Goal: Task Accomplishment & Management: Complete application form

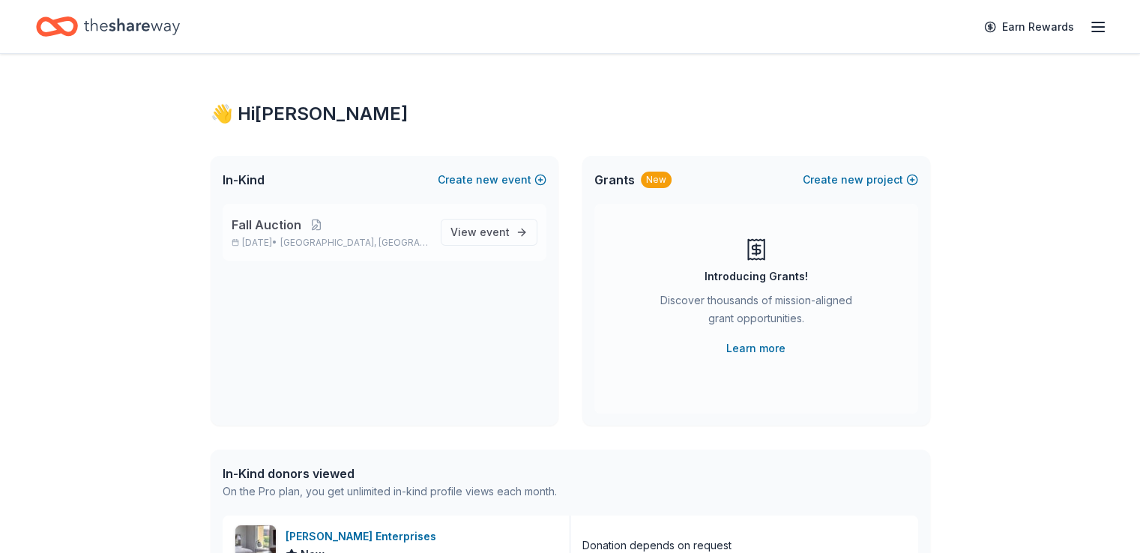
click at [275, 232] on span "Fall Auction" at bounding box center [267, 225] width 70 height 18
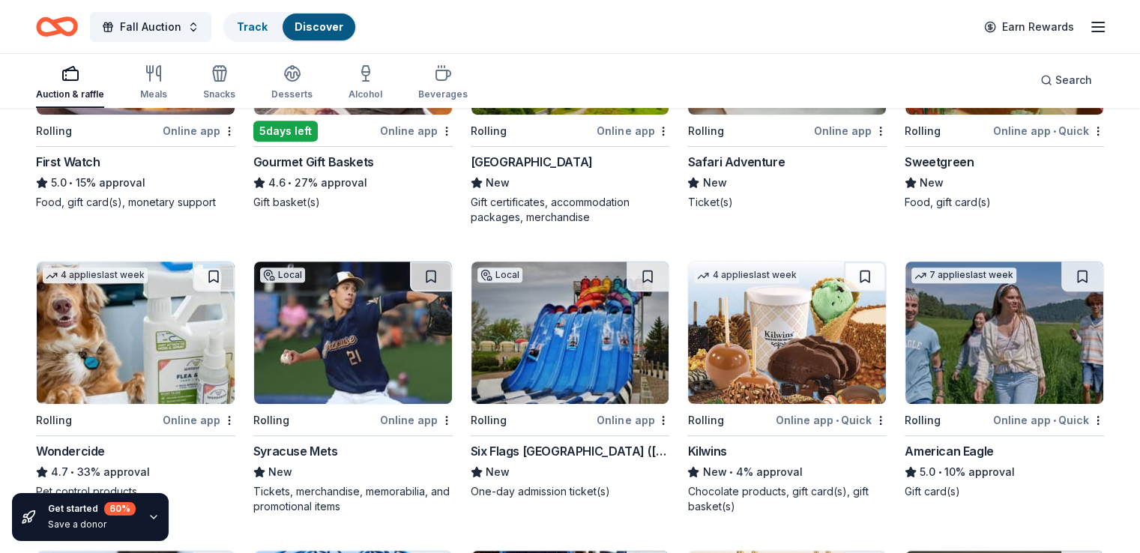
scroll to position [600, 0]
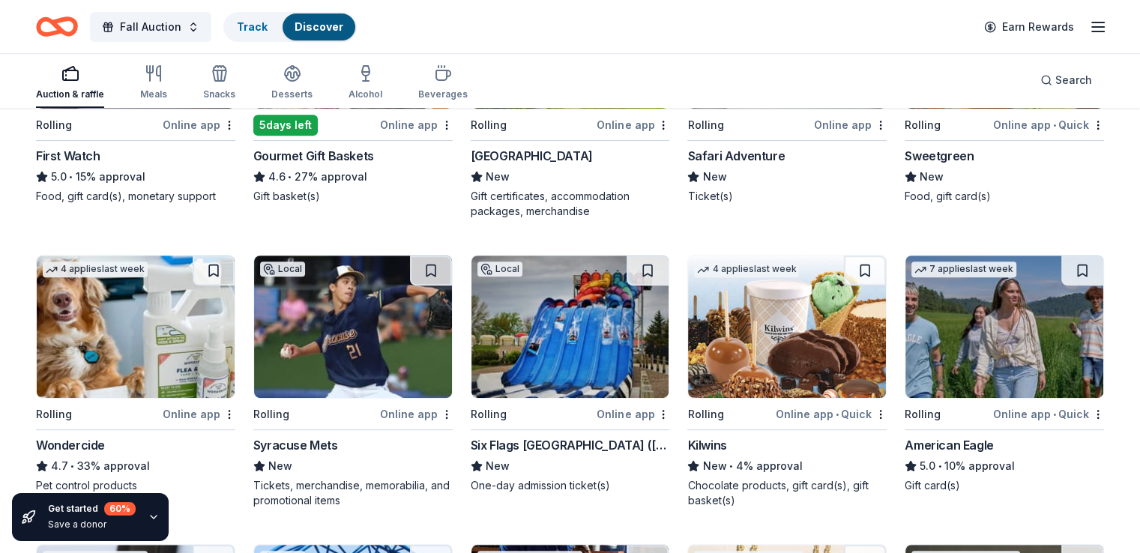
click at [283, 121] on div "5 days left" at bounding box center [285, 125] width 64 height 21
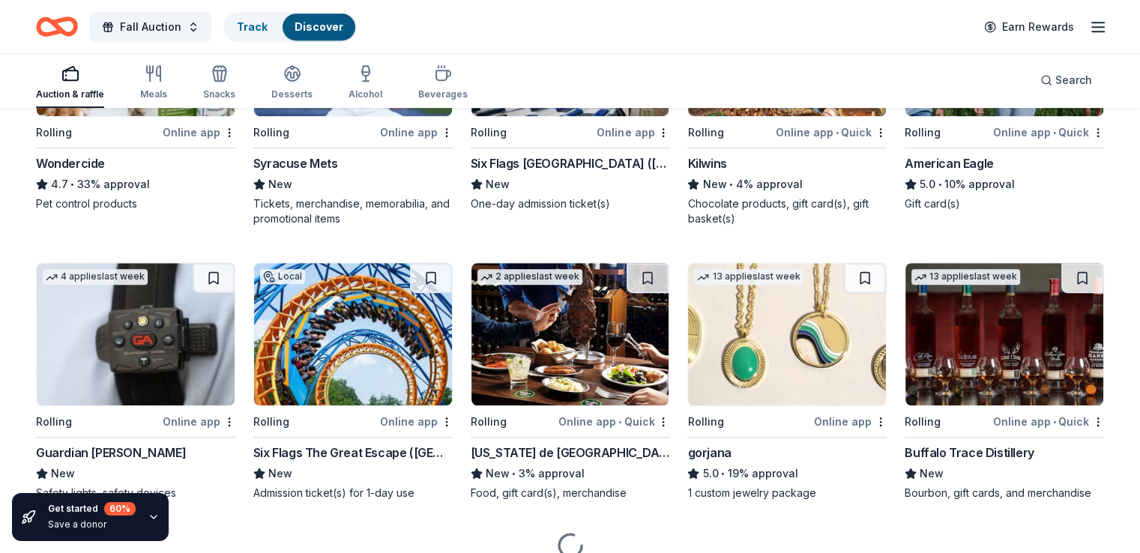
scroll to position [948, 0]
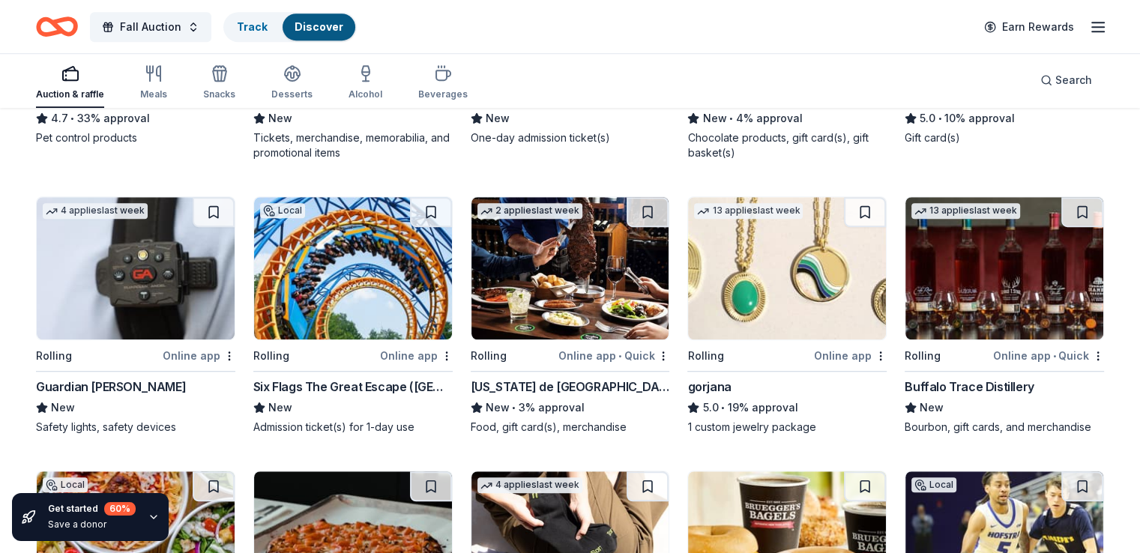
click at [303, 130] on div "Tickets, merchandise, memorabilia, and promotional items" at bounding box center [352, 145] width 199 height 30
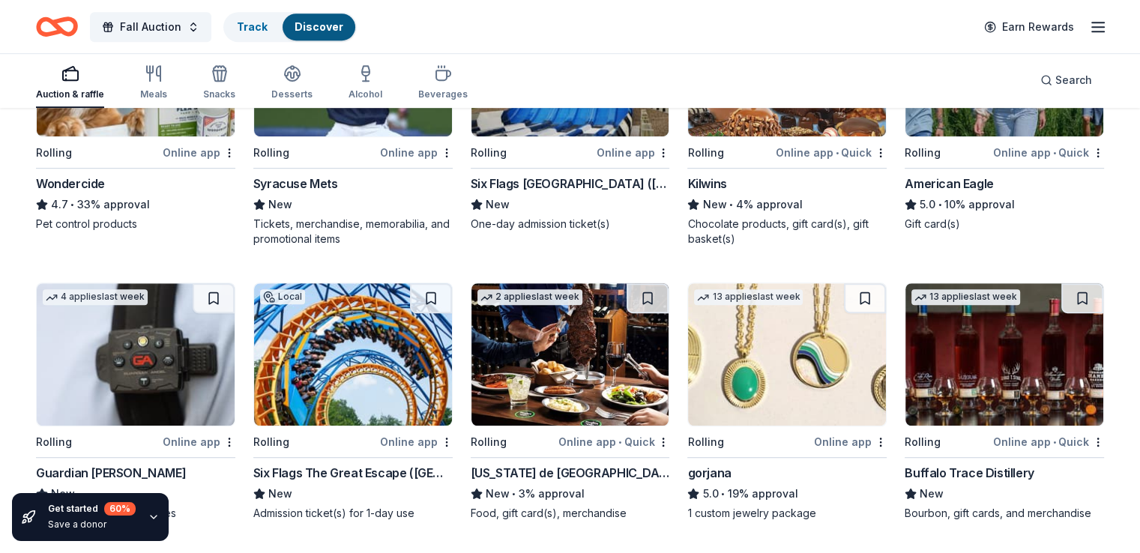
scroll to position [798, 0]
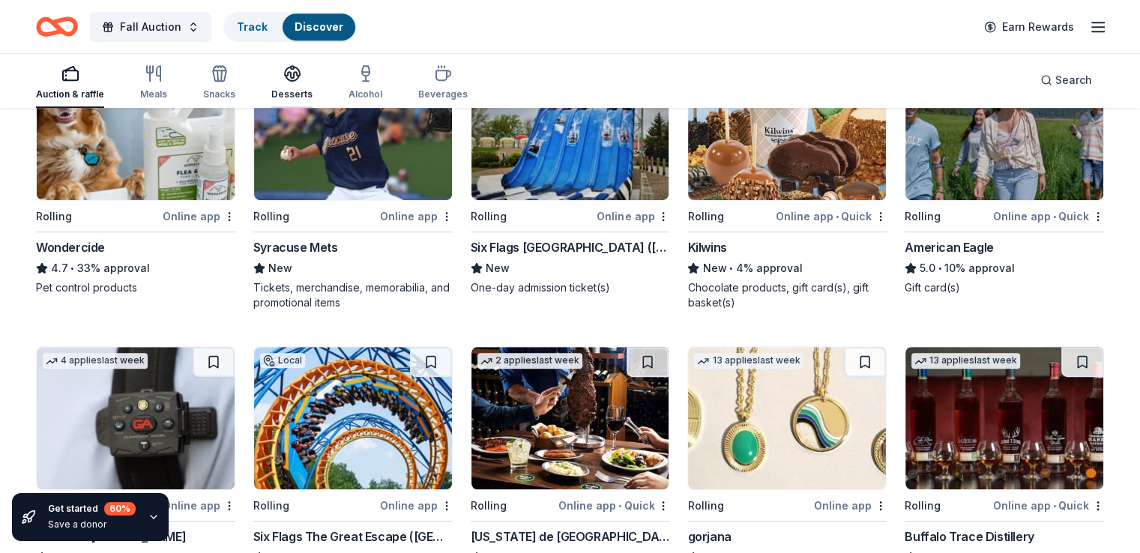
click at [301, 76] on icon "button" at bounding box center [292, 73] width 18 height 18
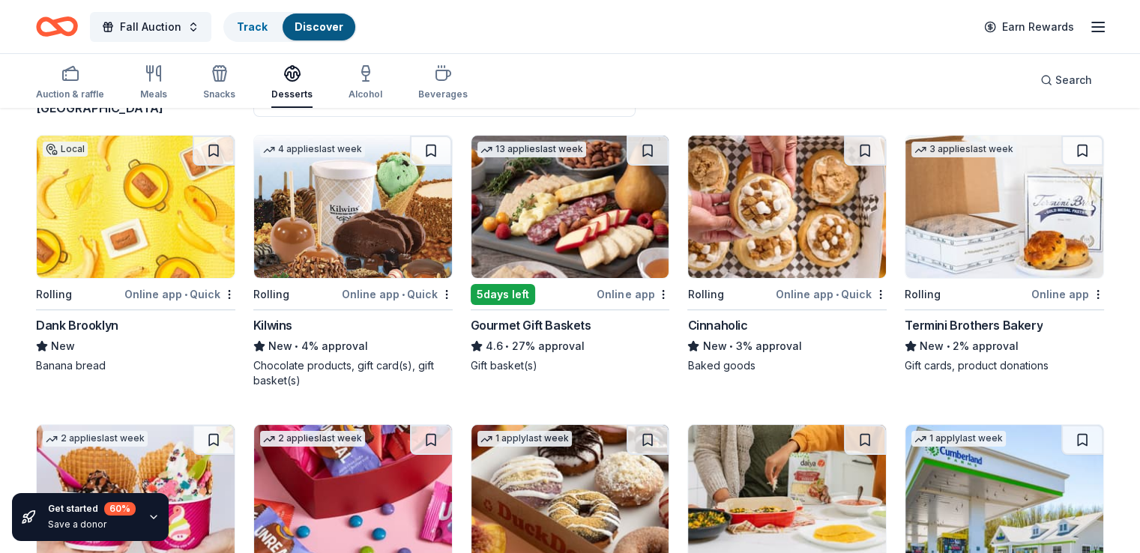
scroll to position [150, 0]
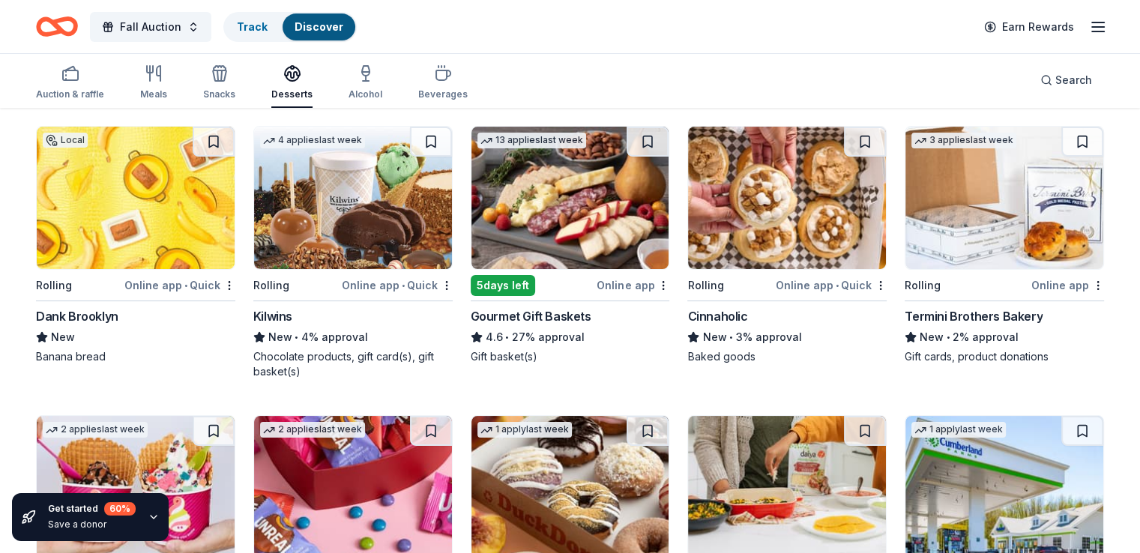
click at [185, 282] on div "Online app • Quick" at bounding box center [179, 285] width 111 height 19
click at [361, 285] on div "Online app • Quick" at bounding box center [397, 285] width 111 height 19
click at [790, 283] on div "Online app • Quick" at bounding box center [831, 285] width 111 height 19
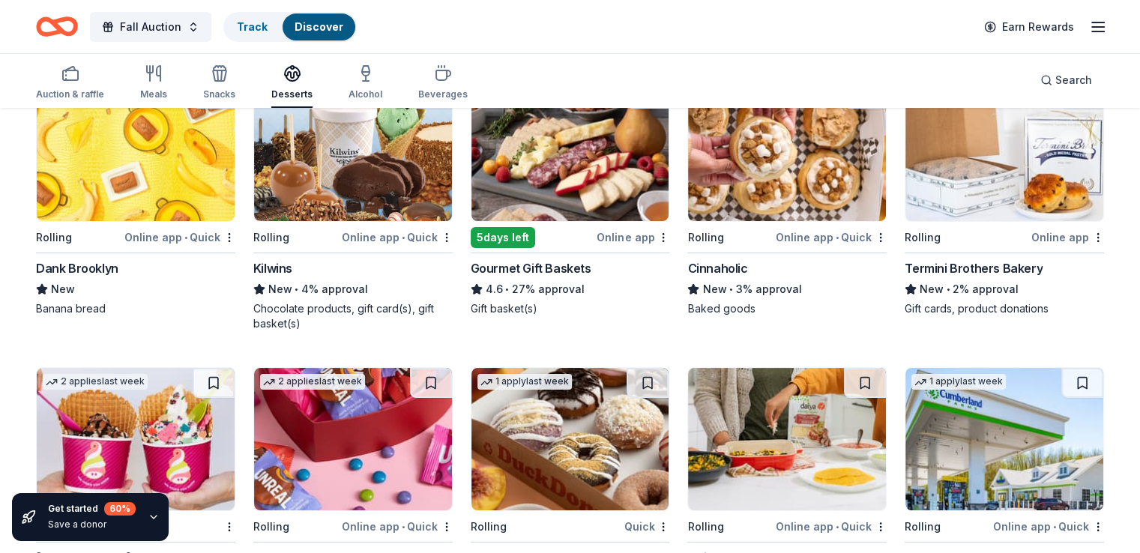
scroll to position [225, 0]
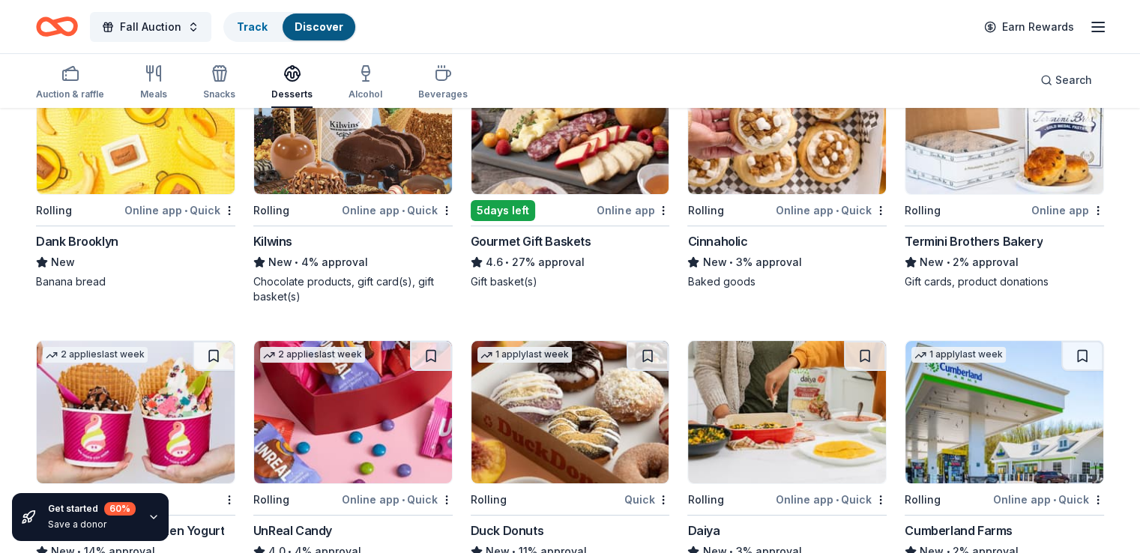
click at [963, 235] on div "Termini Brothers Bakery" at bounding box center [974, 241] width 138 height 18
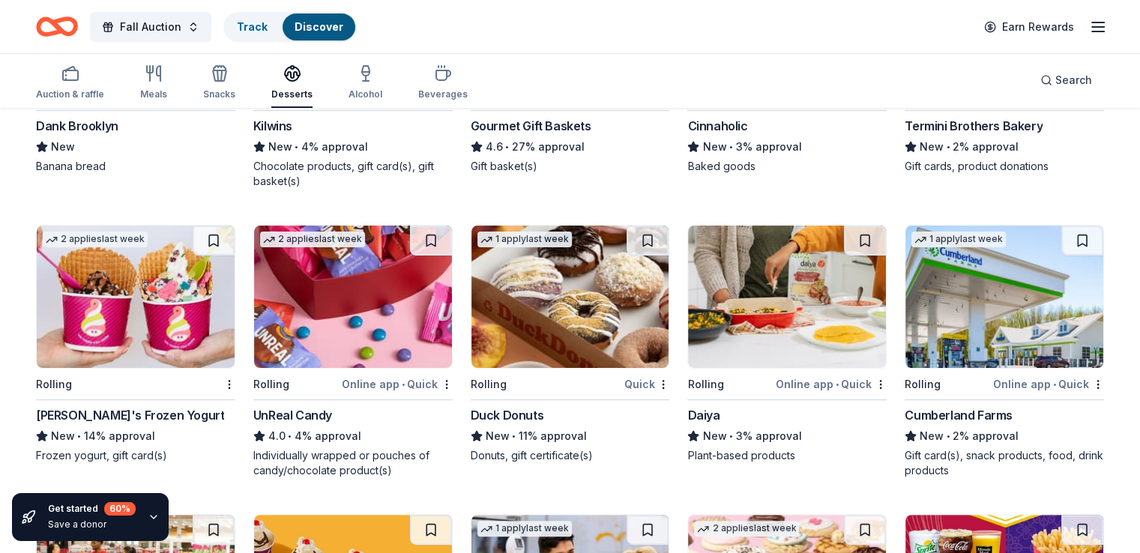
scroll to position [375, 0]
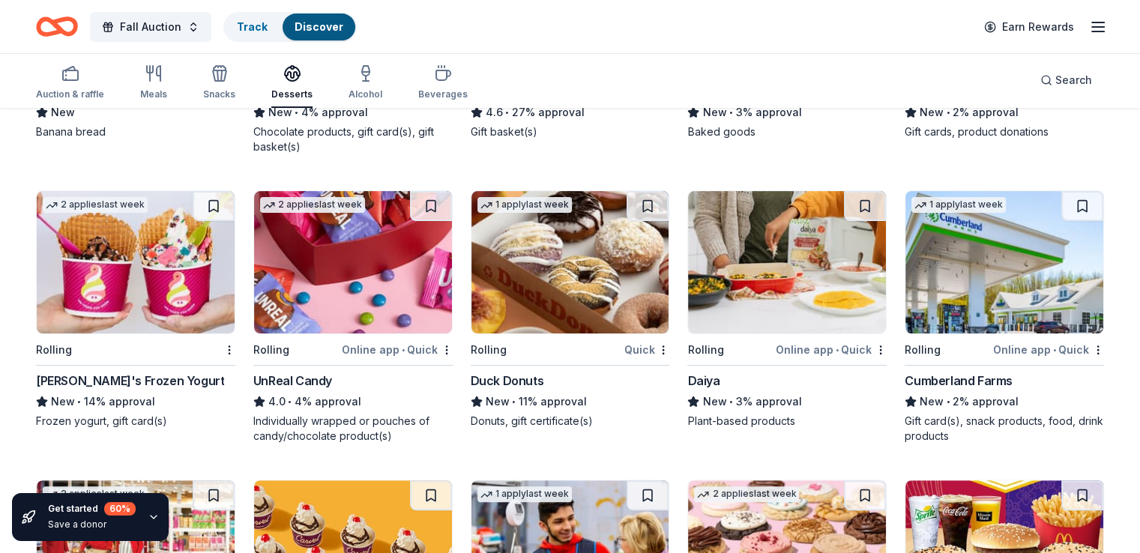
click at [316, 382] on div "UnReal Candy" at bounding box center [292, 381] width 79 height 18
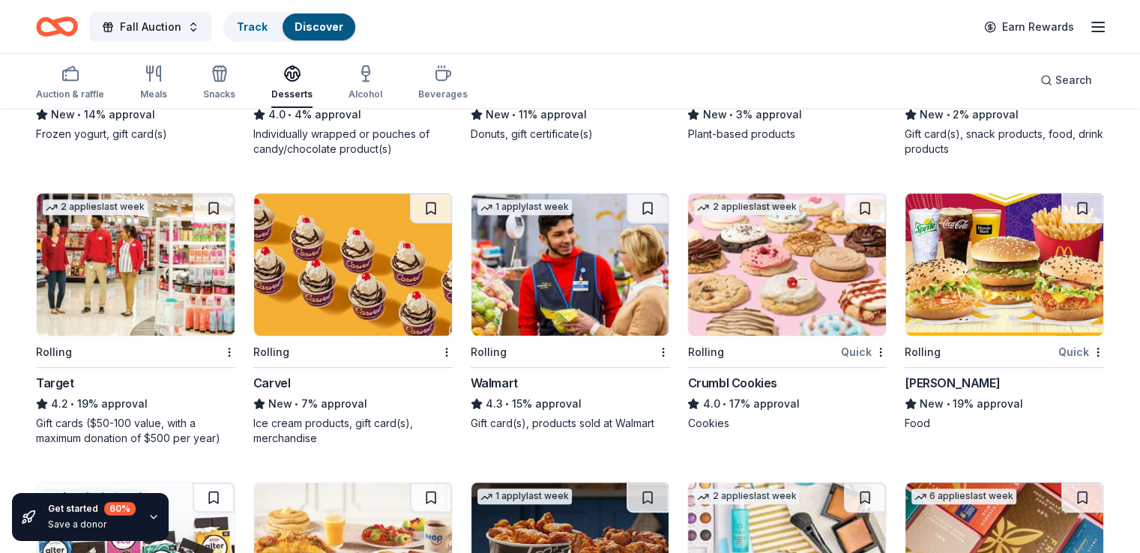
scroll to position [750, 0]
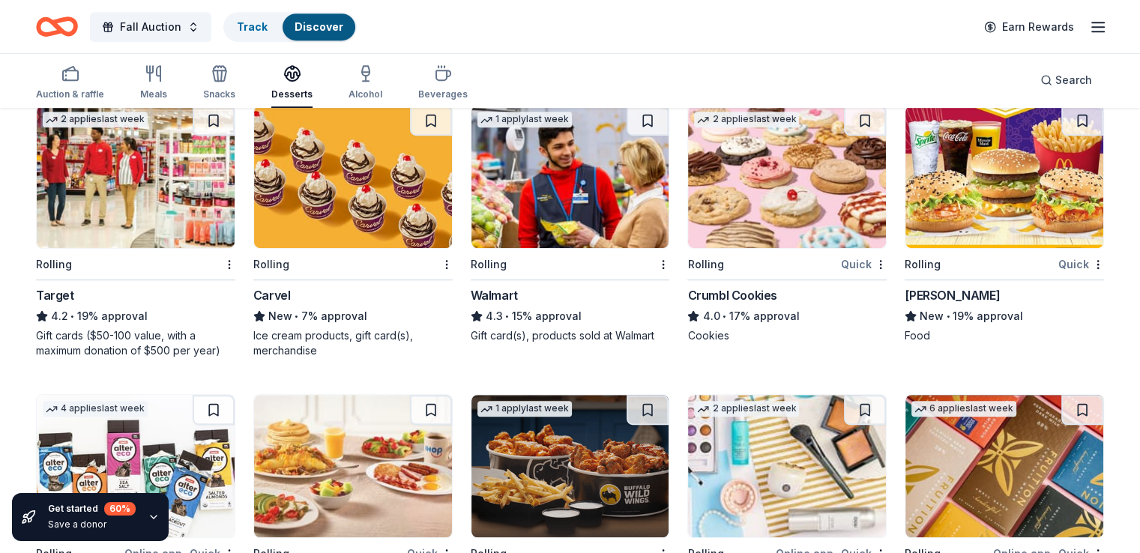
click at [918, 281] on div "Rolling Quick McDonald's New • 19% approval Food" at bounding box center [1004, 224] width 199 height 238
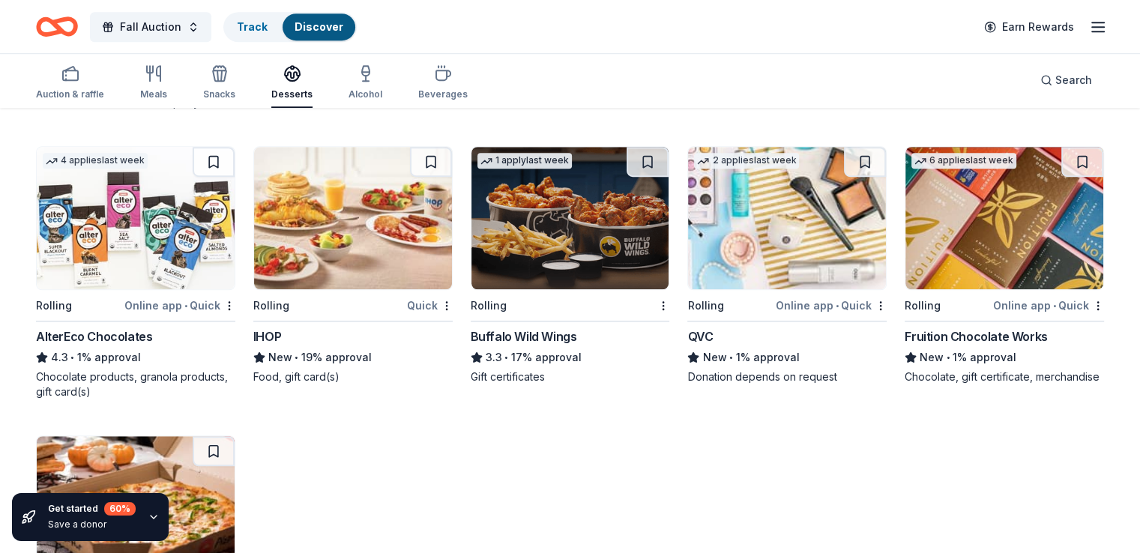
scroll to position [997, 0]
click at [229, 75] on icon "button" at bounding box center [220, 73] width 18 height 18
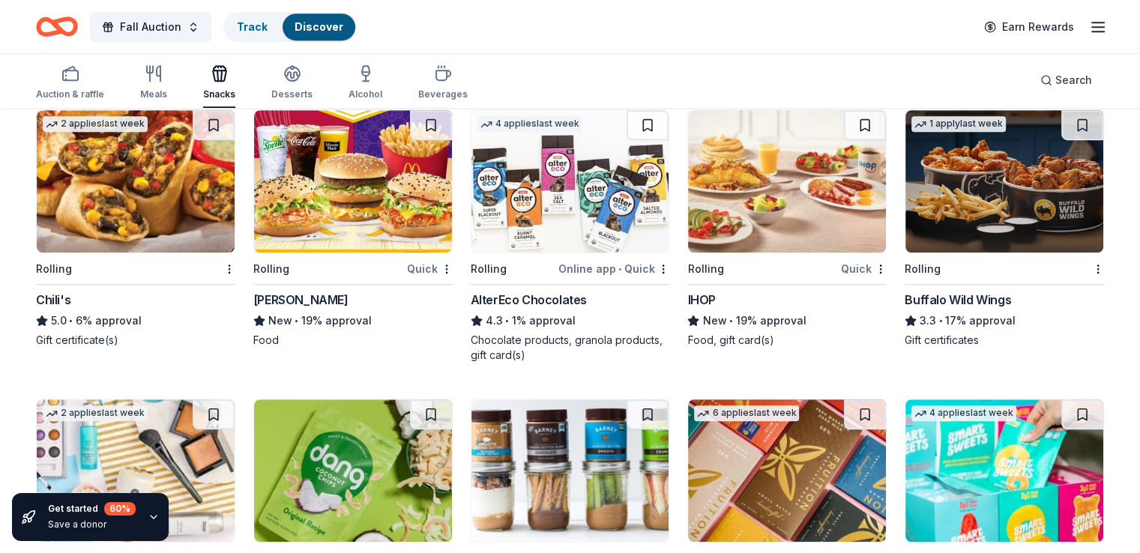
scroll to position [1262, 0]
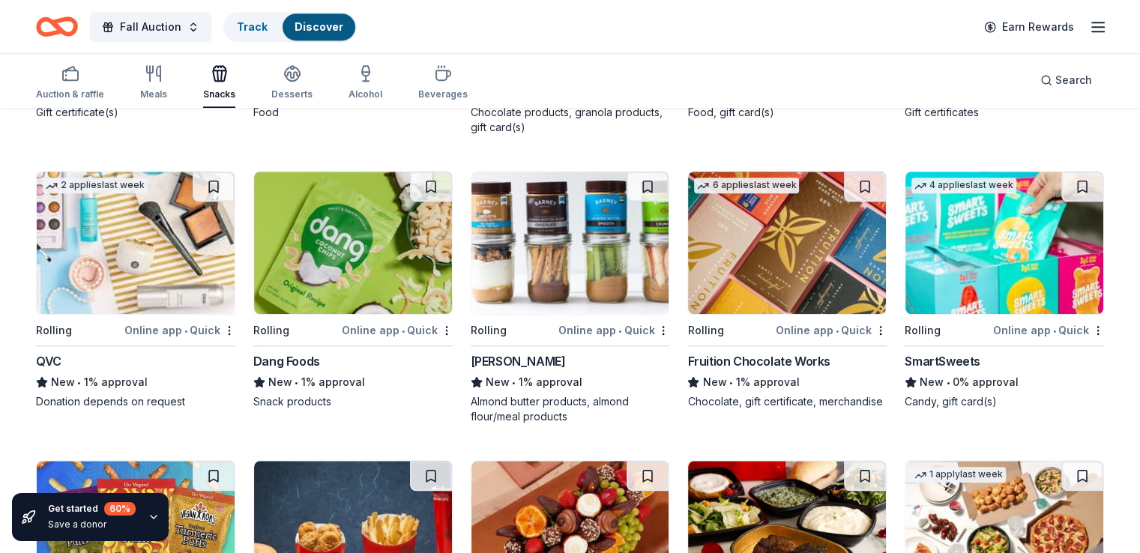
click at [477, 355] on div "Barney Butter" at bounding box center [518, 361] width 95 height 18
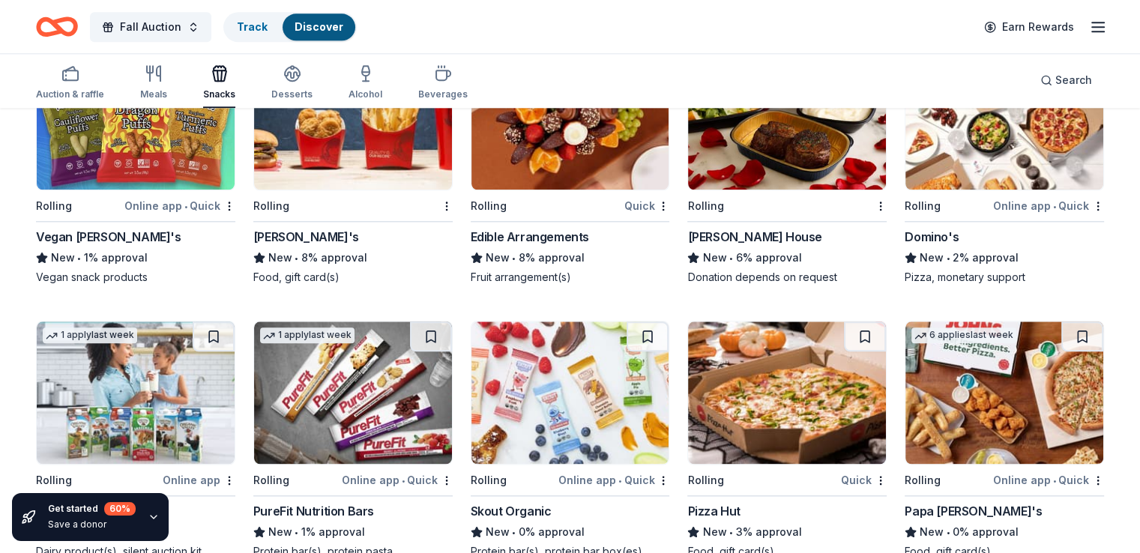
scroll to position [1726, 0]
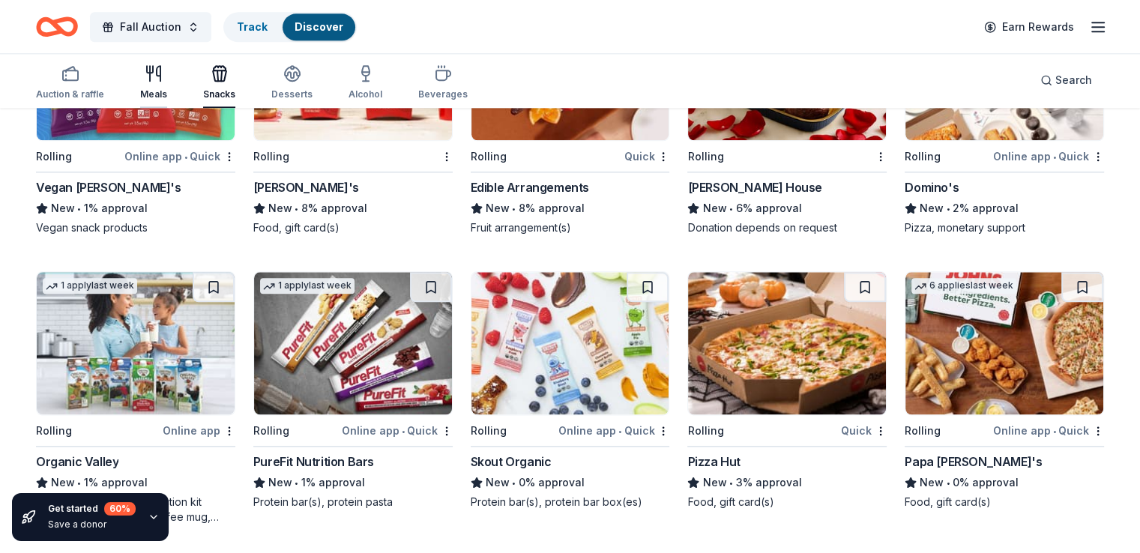
click at [160, 70] on icon "button" at bounding box center [159, 73] width 4 height 15
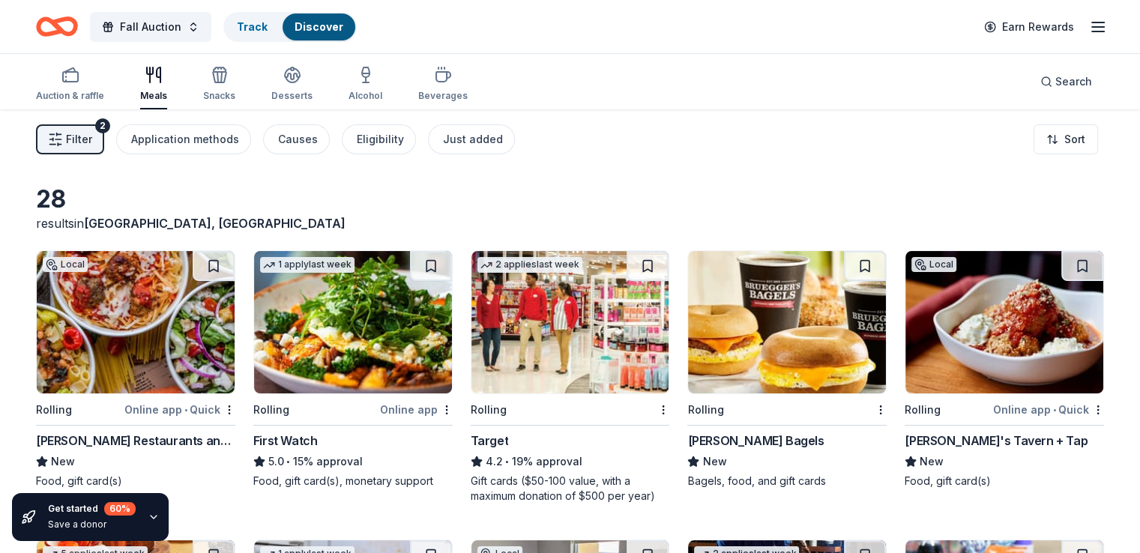
click at [920, 443] on div "[PERSON_NAME]'s Tavern + Tap" at bounding box center [996, 441] width 183 height 18
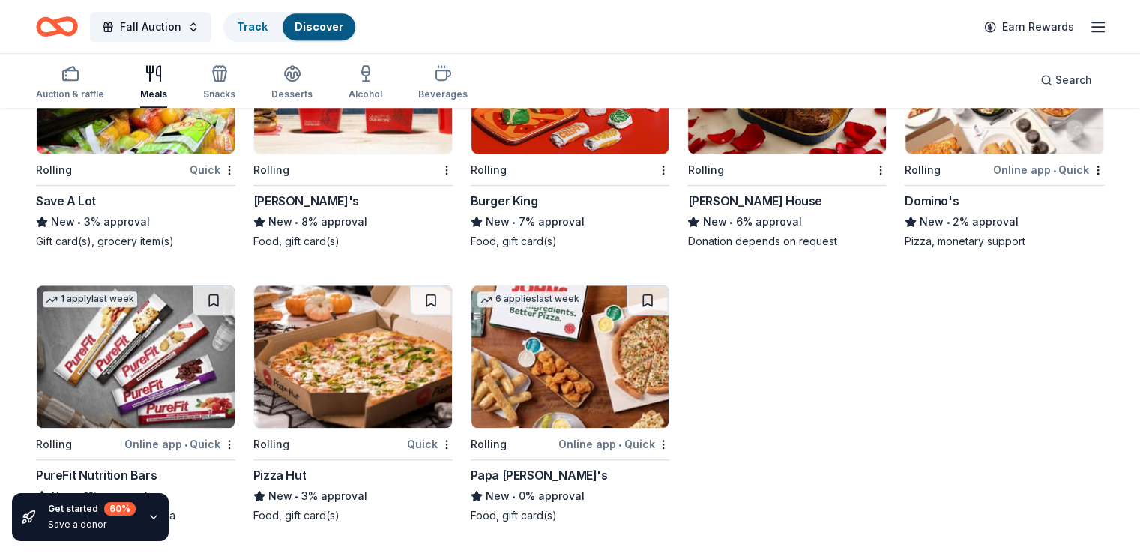
scroll to position [1366, 0]
click at [78, 70] on rect "button" at bounding box center [70, 75] width 15 height 10
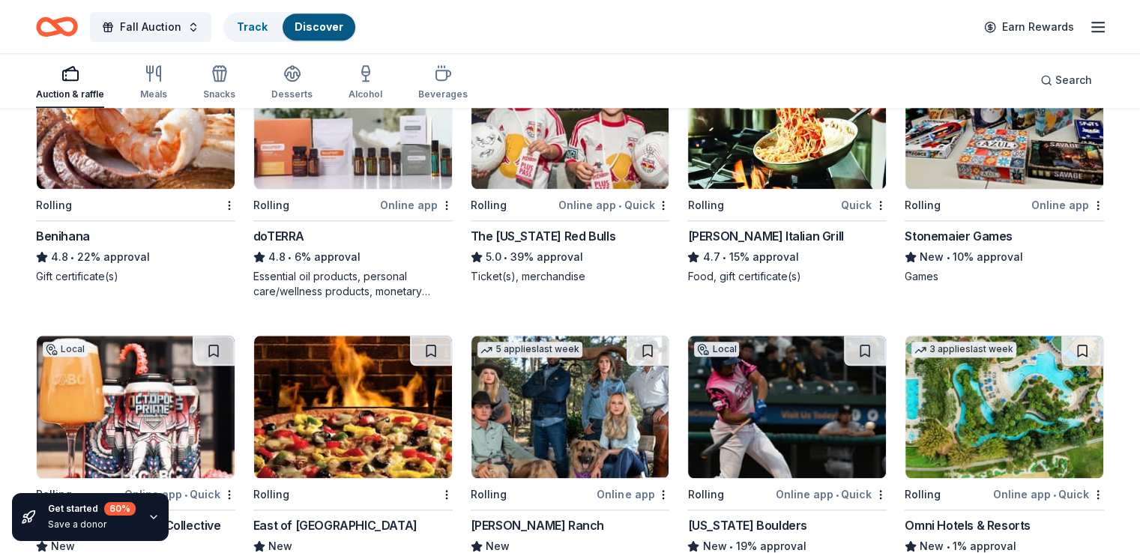
scroll to position [1661, 0]
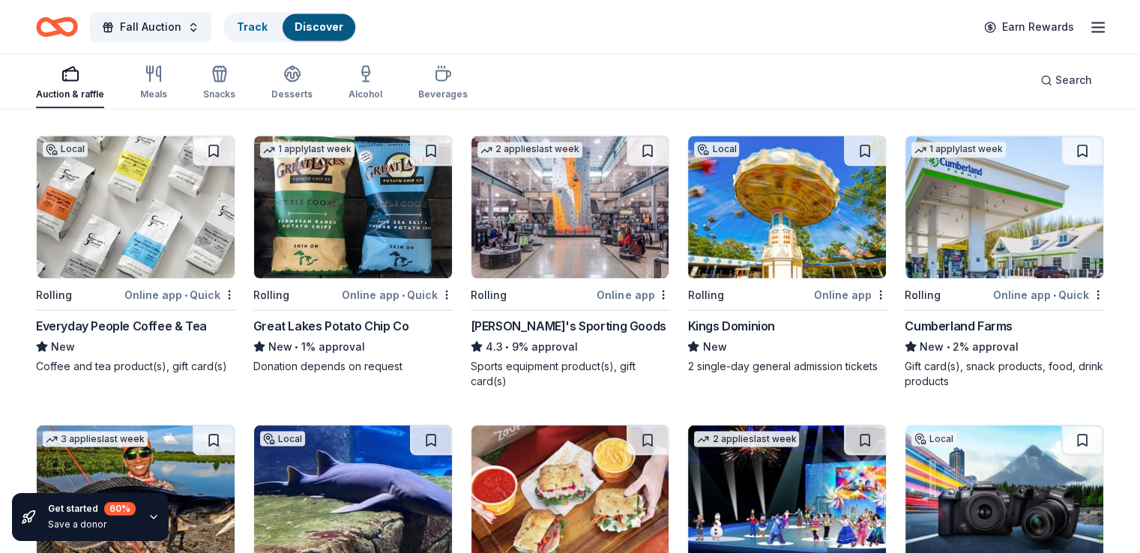
scroll to position [2711, 0]
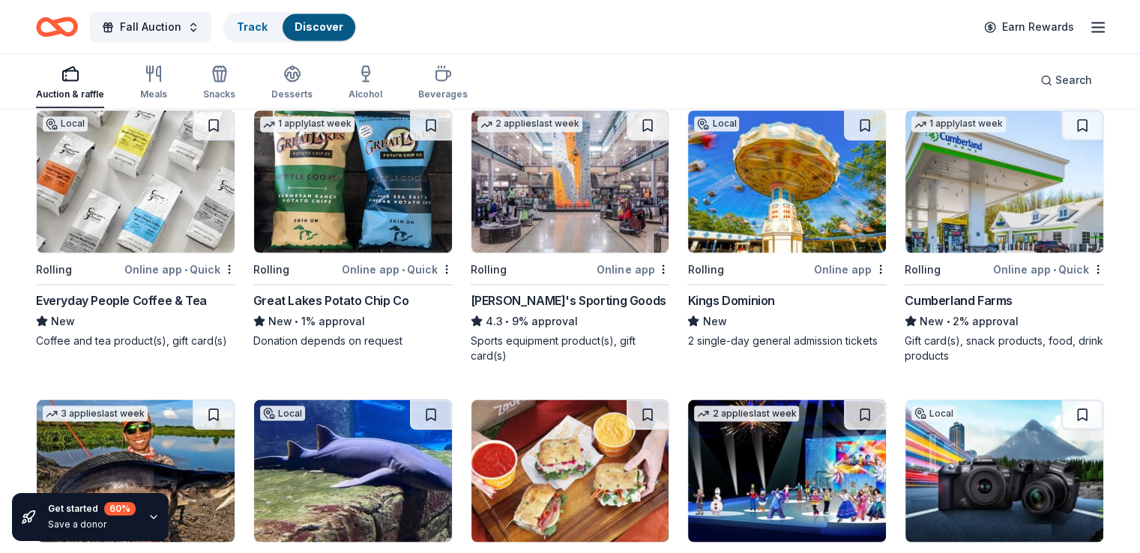
click at [1042, 268] on div "Online app • Quick" at bounding box center [1048, 268] width 111 height 19
click at [993, 271] on div "Online app • Quick" at bounding box center [1048, 268] width 111 height 19
click at [921, 300] on div "Cumberland Farms" at bounding box center [959, 300] width 108 height 18
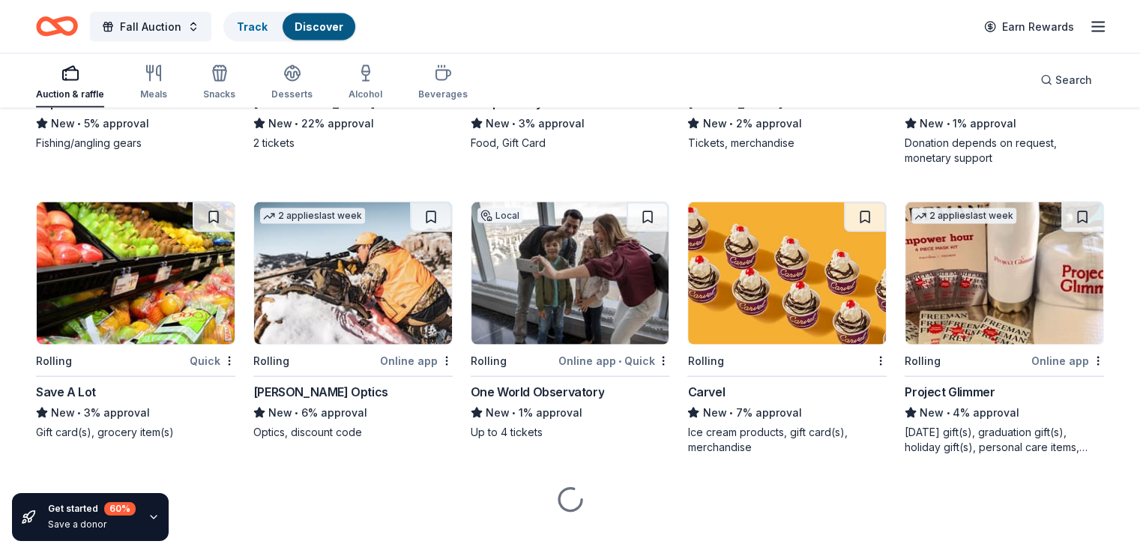
scroll to position [3217, 0]
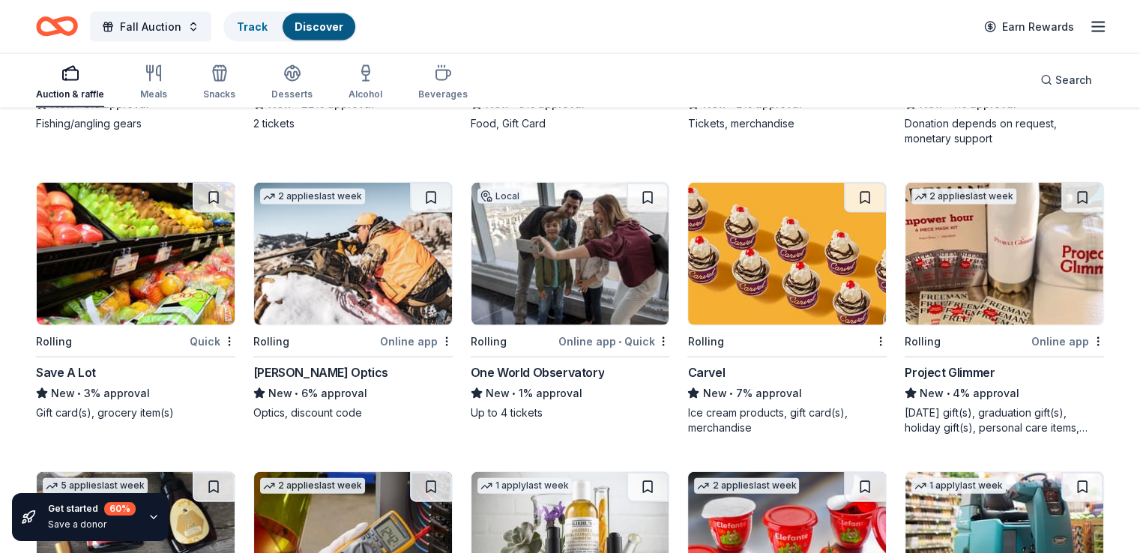
click at [569, 337] on div "Online app • Quick" at bounding box center [613, 341] width 111 height 19
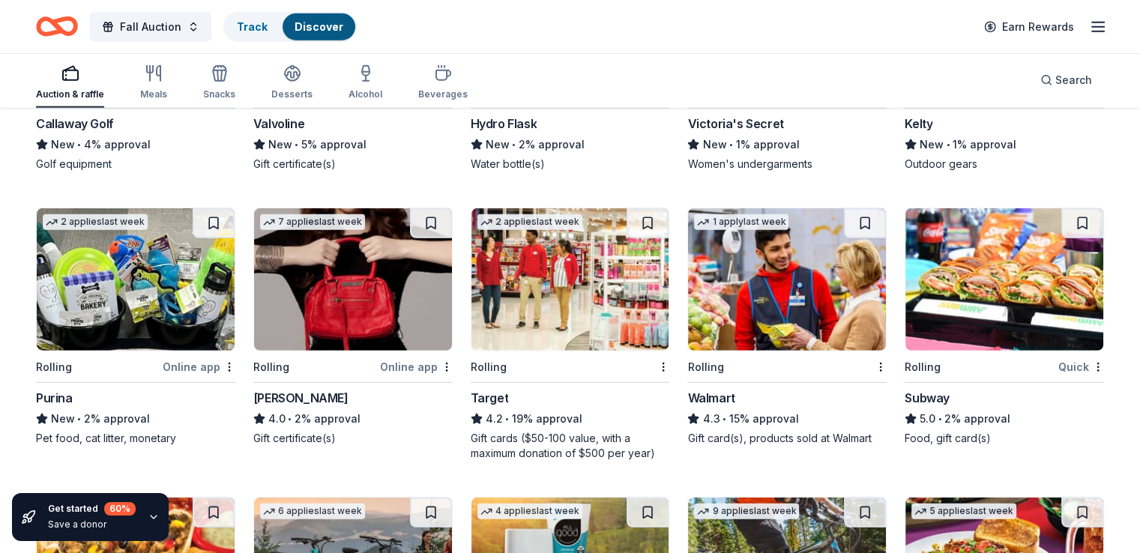
scroll to position [4080, 0]
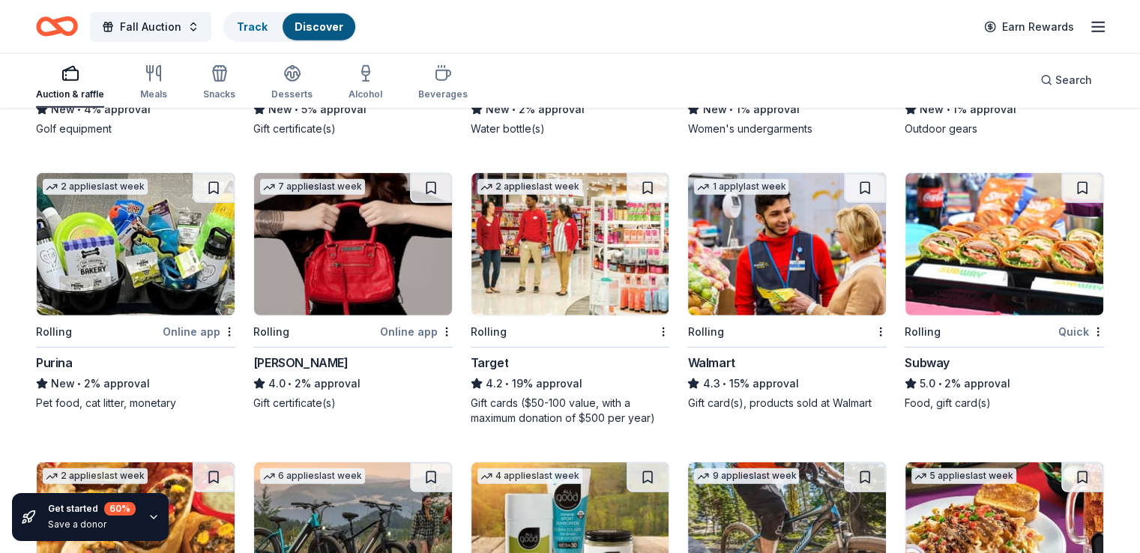
click at [306, 358] on div "Jacki Easlick" at bounding box center [300, 363] width 95 height 18
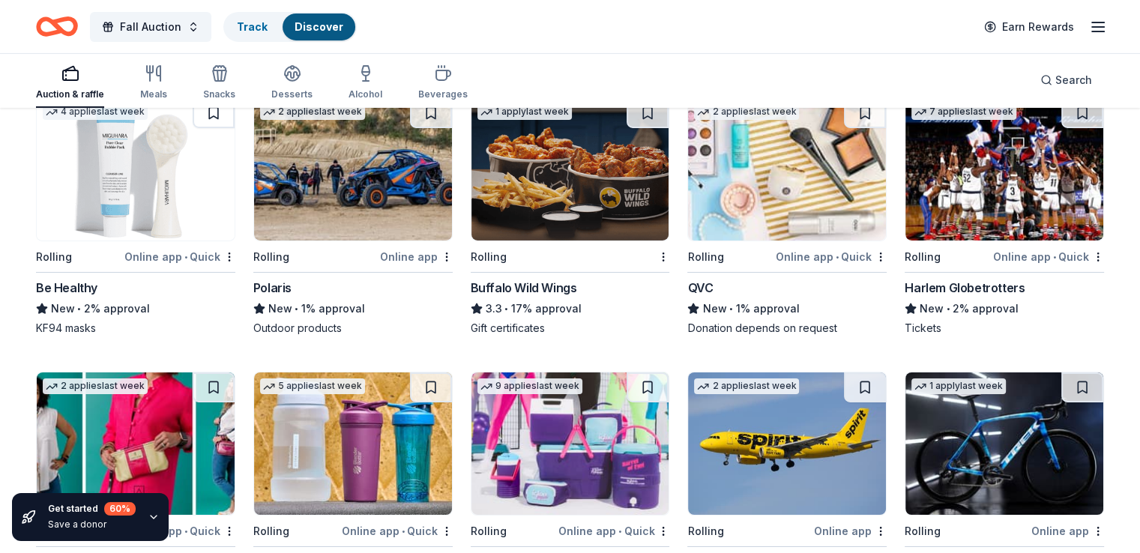
scroll to position [4975, 0]
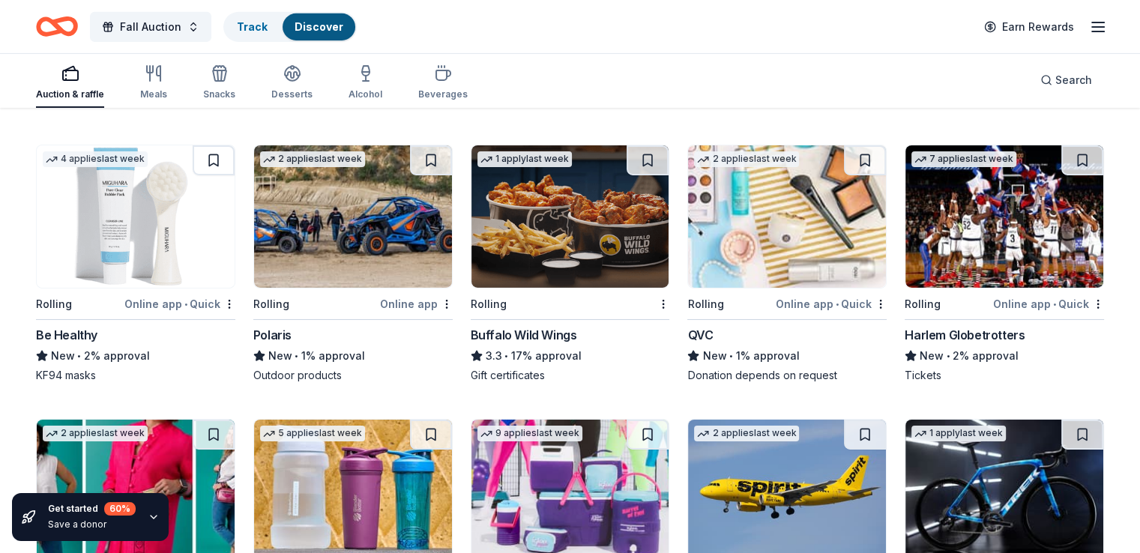
click at [541, 242] on img at bounding box center [571, 216] width 198 height 142
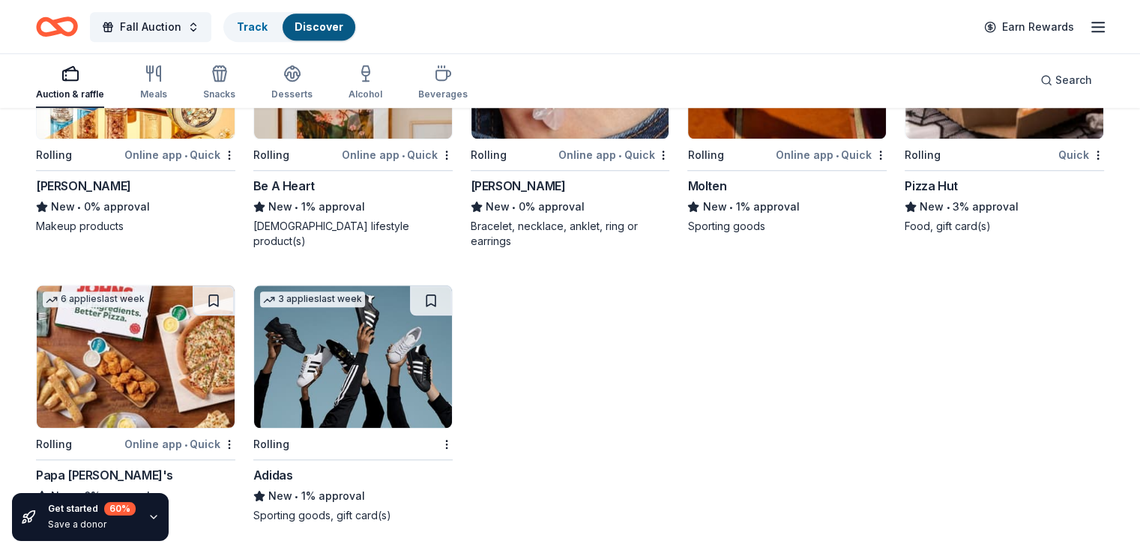
scroll to position [7101, 0]
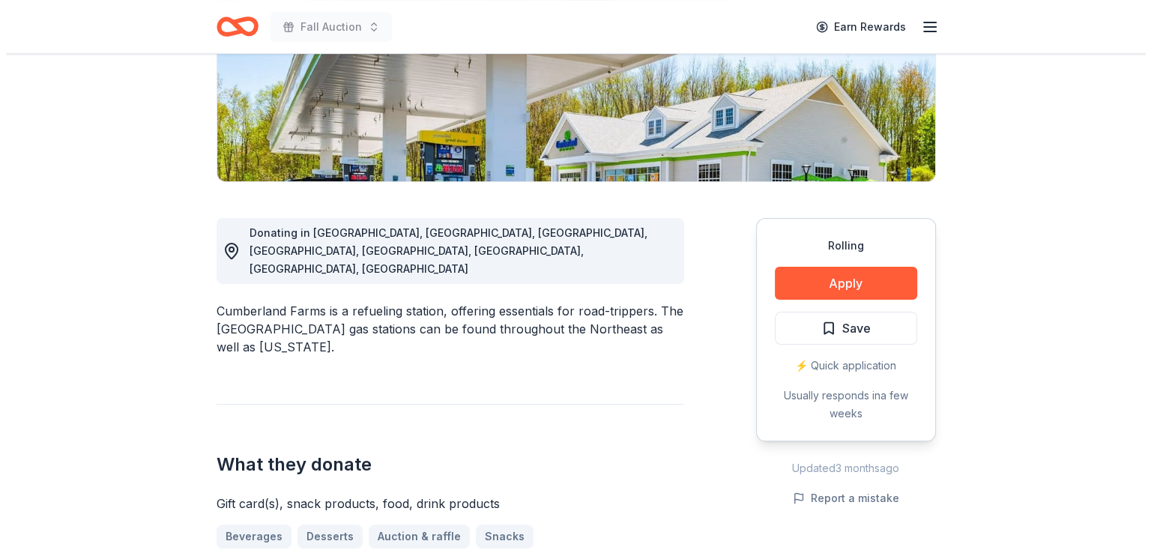
scroll to position [300, 0]
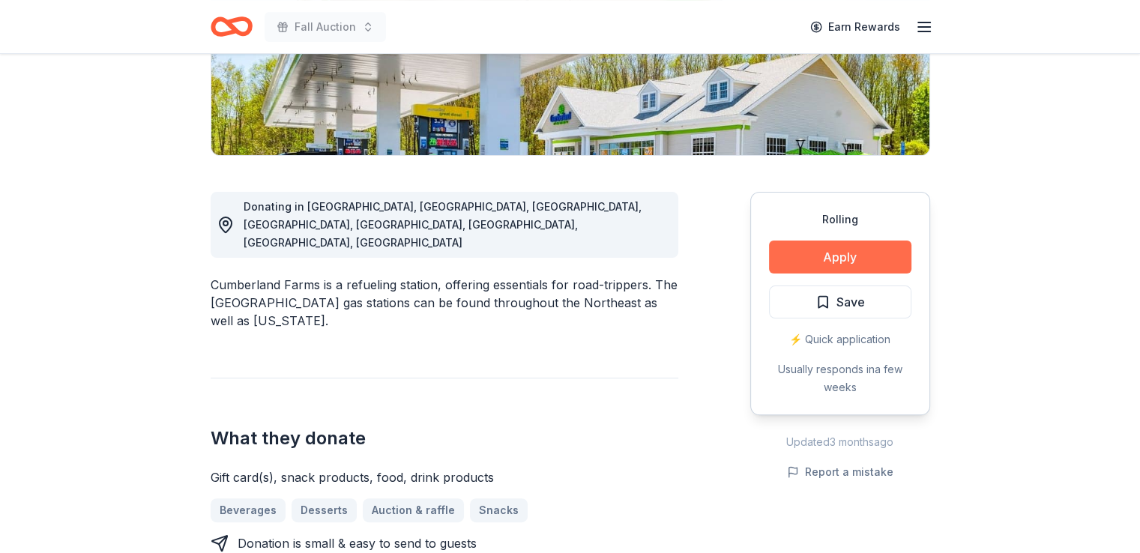
click at [840, 260] on button "Apply" at bounding box center [840, 257] width 142 height 33
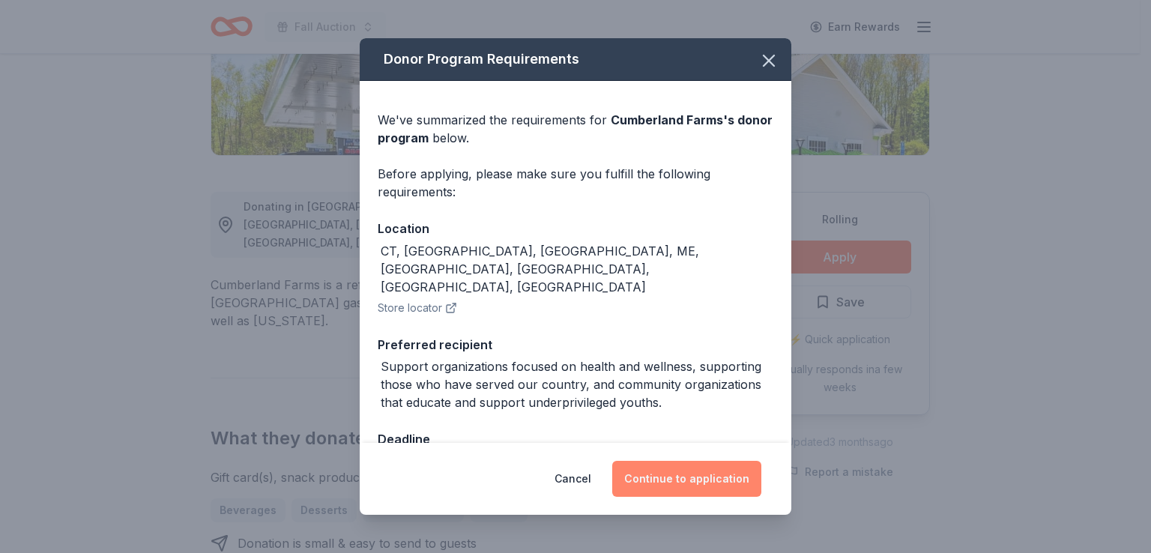
click at [677, 474] on button "Continue to application" at bounding box center [686, 479] width 149 height 36
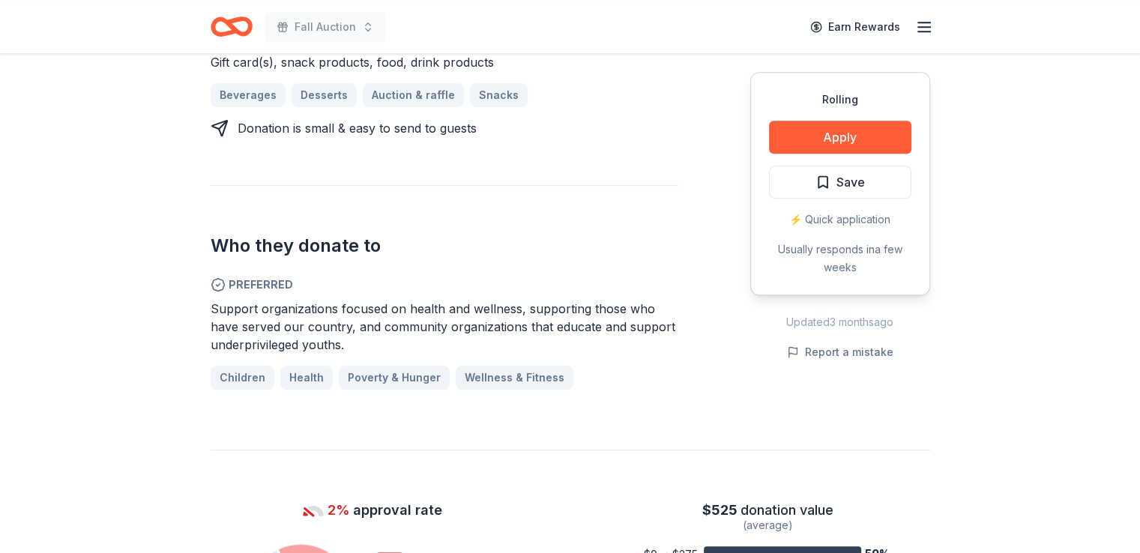
scroll to position [825, 0]
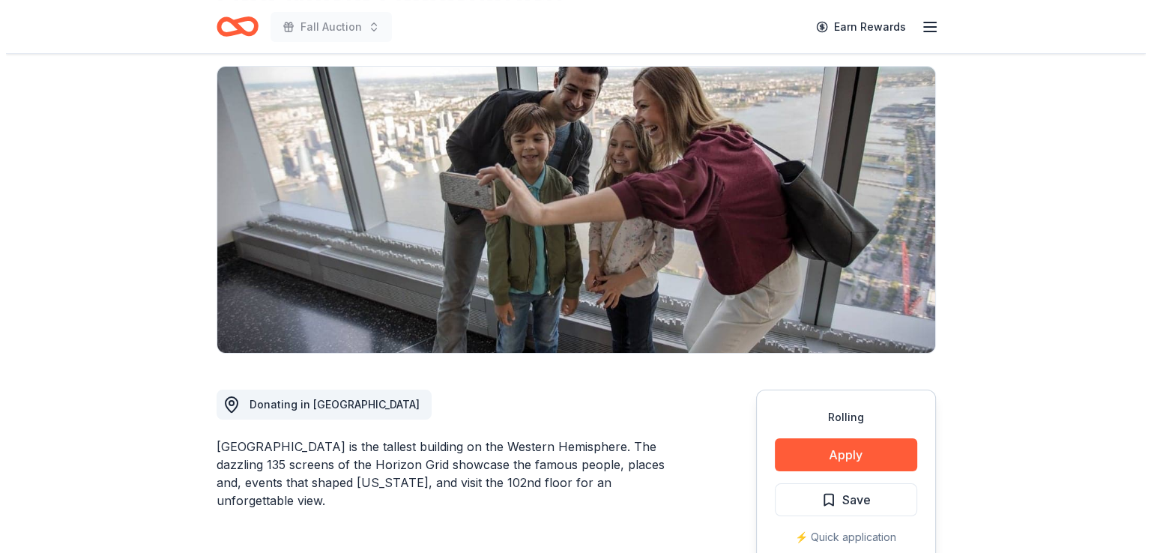
scroll to position [225, 0]
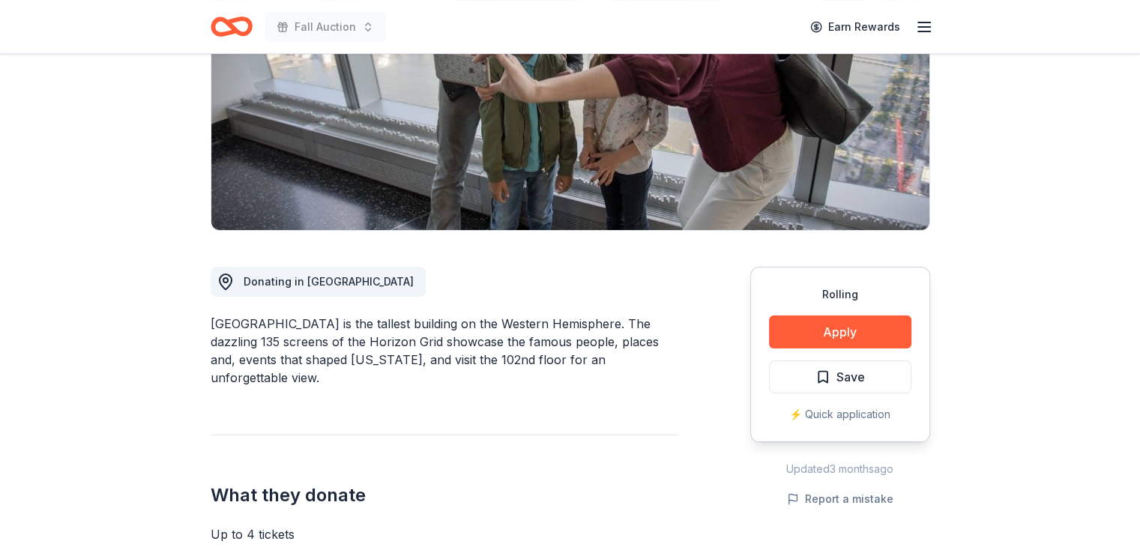
click at [813, 348] on div "Rolling Apply Save ⚡️ Quick application" at bounding box center [840, 354] width 180 height 175
click at [813, 340] on button "Apply" at bounding box center [840, 332] width 142 height 33
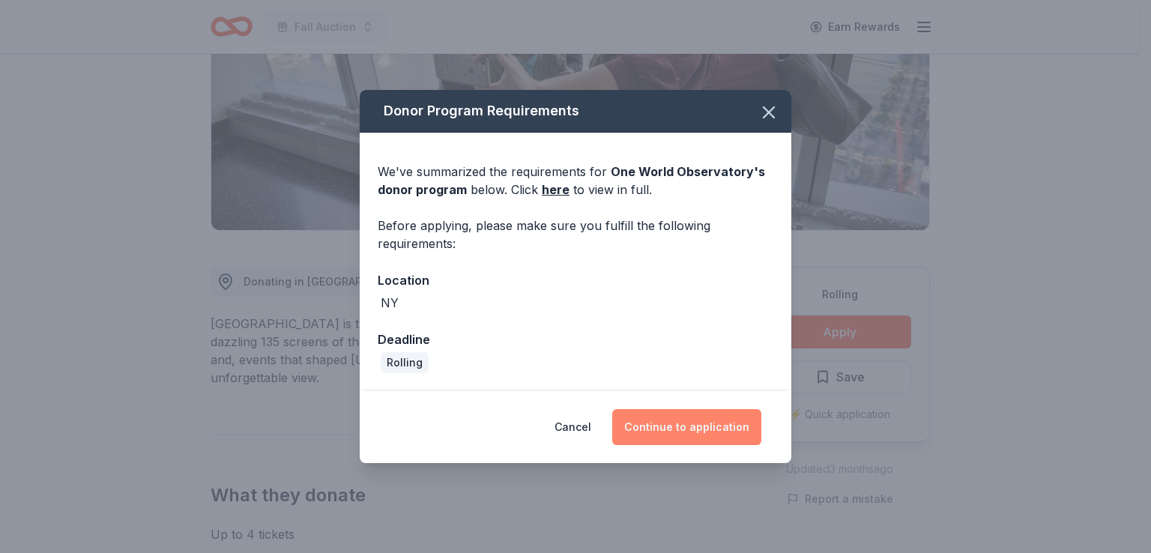
click at [701, 430] on button "Continue to application" at bounding box center [686, 427] width 149 height 36
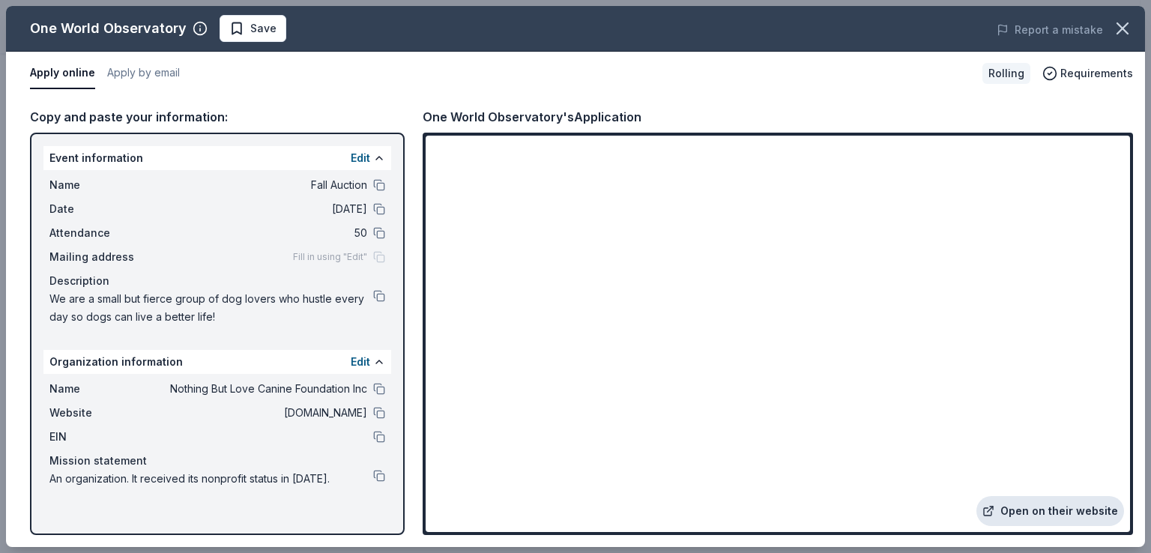
click at [1041, 511] on link "Open on their website" at bounding box center [1051, 511] width 148 height 30
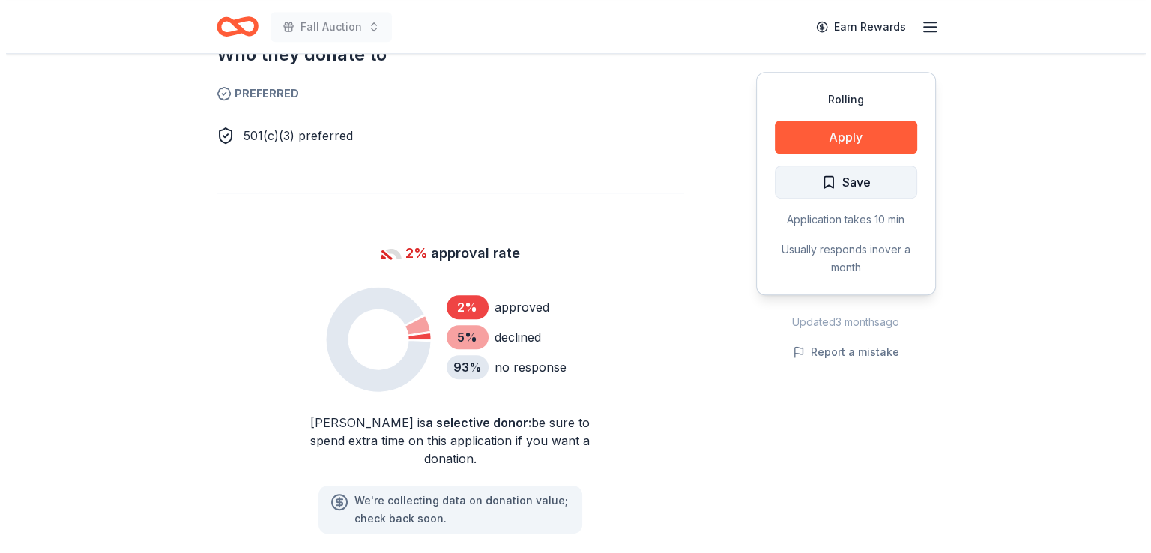
scroll to position [750, 0]
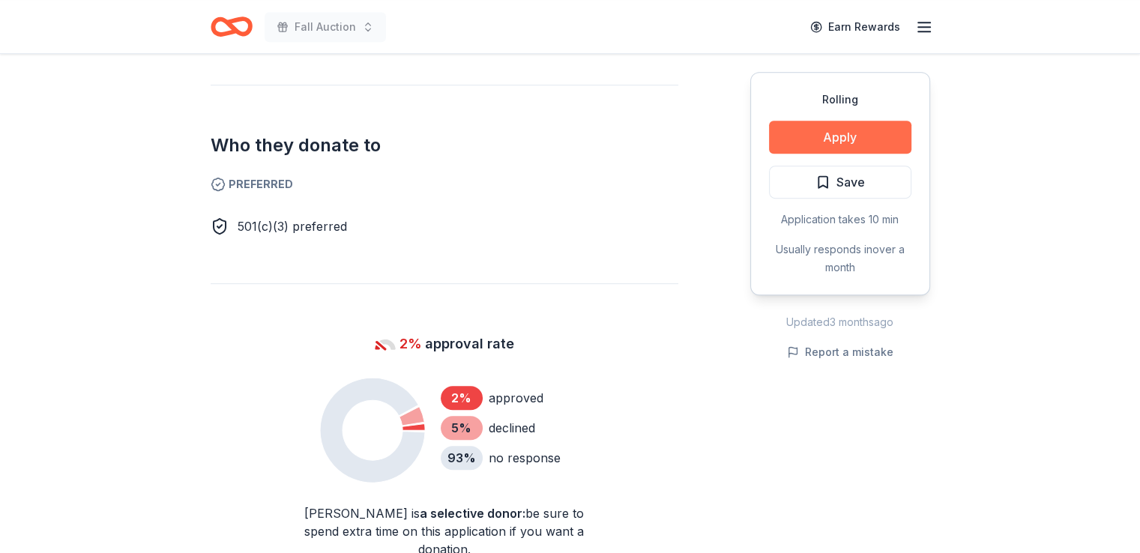
click at [801, 136] on button "Apply" at bounding box center [840, 137] width 142 height 33
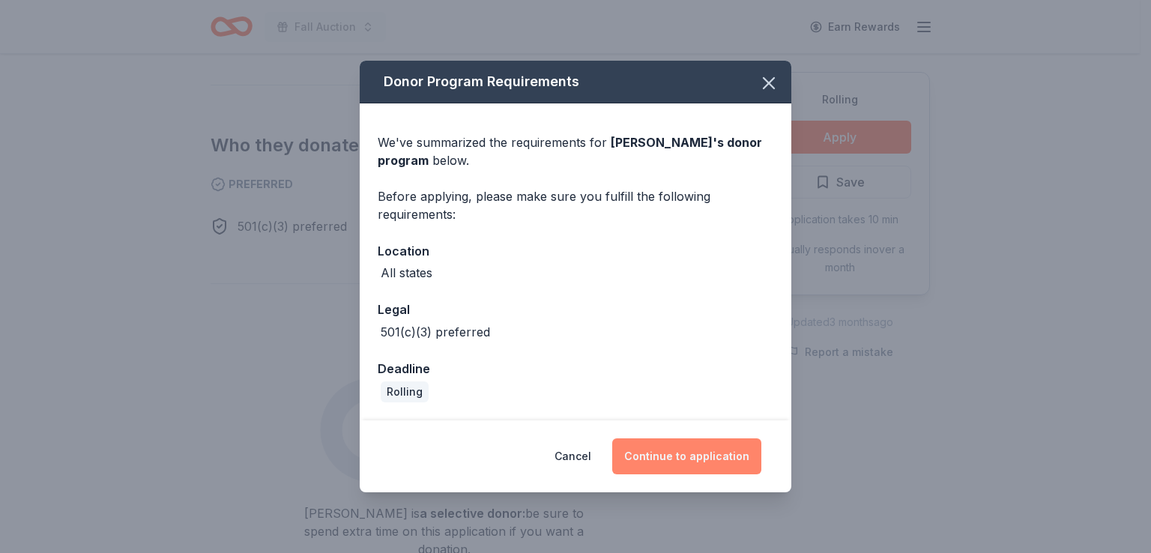
click at [654, 464] on button "Continue to application" at bounding box center [686, 457] width 149 height 36
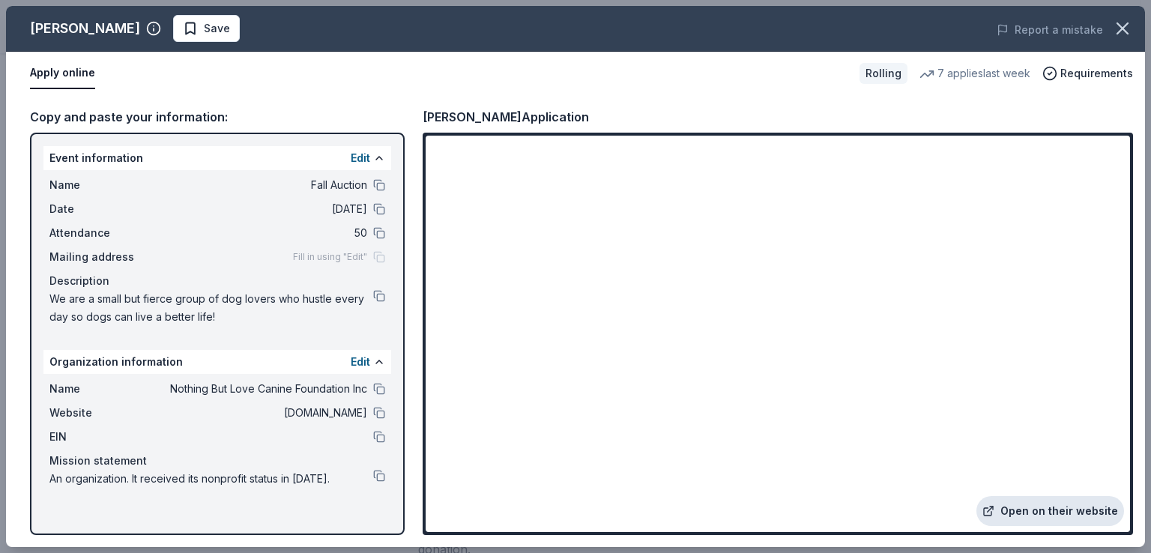
click at [1017, 507] on link "Open on their website" at bounding box center [1051, 511] width 148 height 30
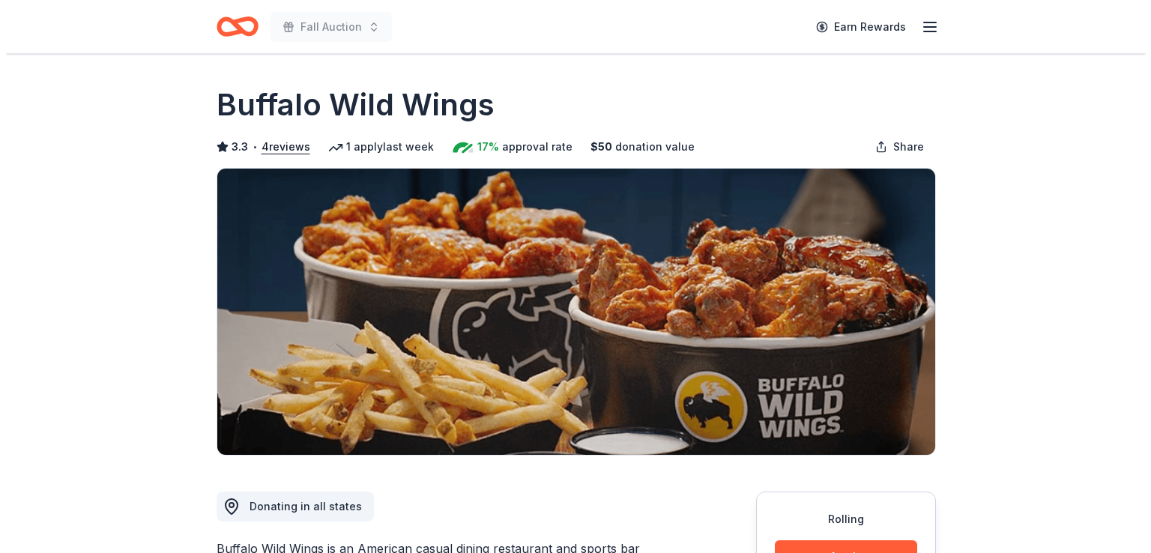
scroll to position [225, 0]
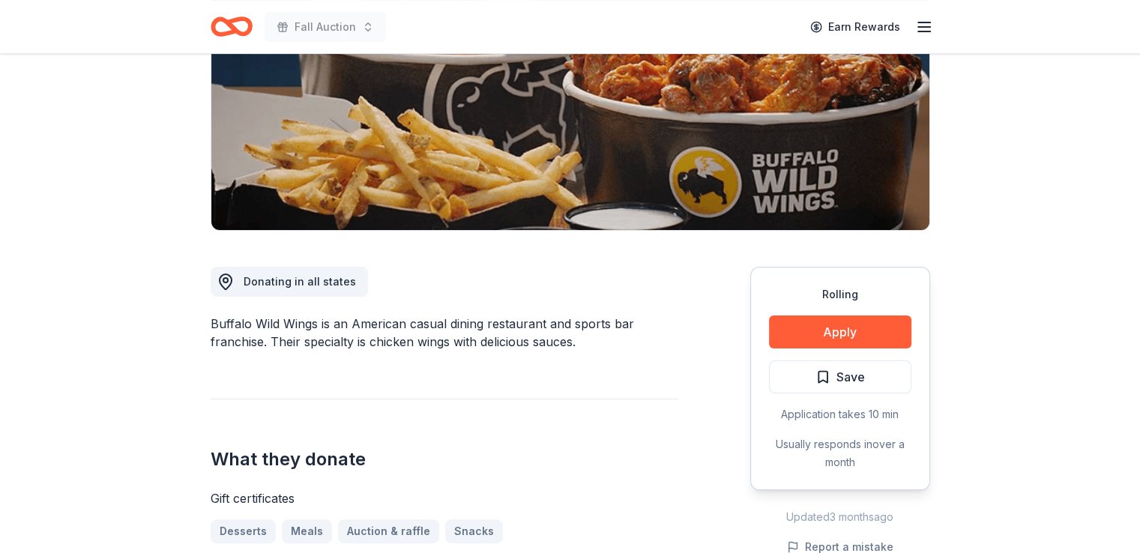
click at [847, 323] on button "Apply" at bounding box center [840, 332] width 142 height 33
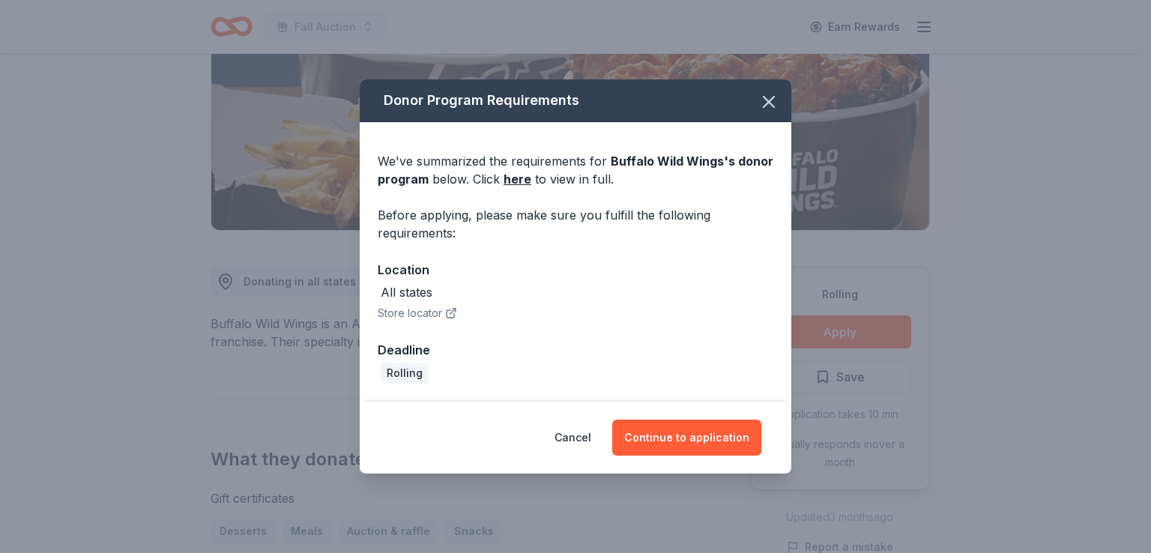
click at [681, 456] on div "Cancel Continue to application" at bounding box center [576, 438] width 432 height 72
click at [680, 447] on button "Continue to application" at bounding box center [686, 438] width 149 height 36
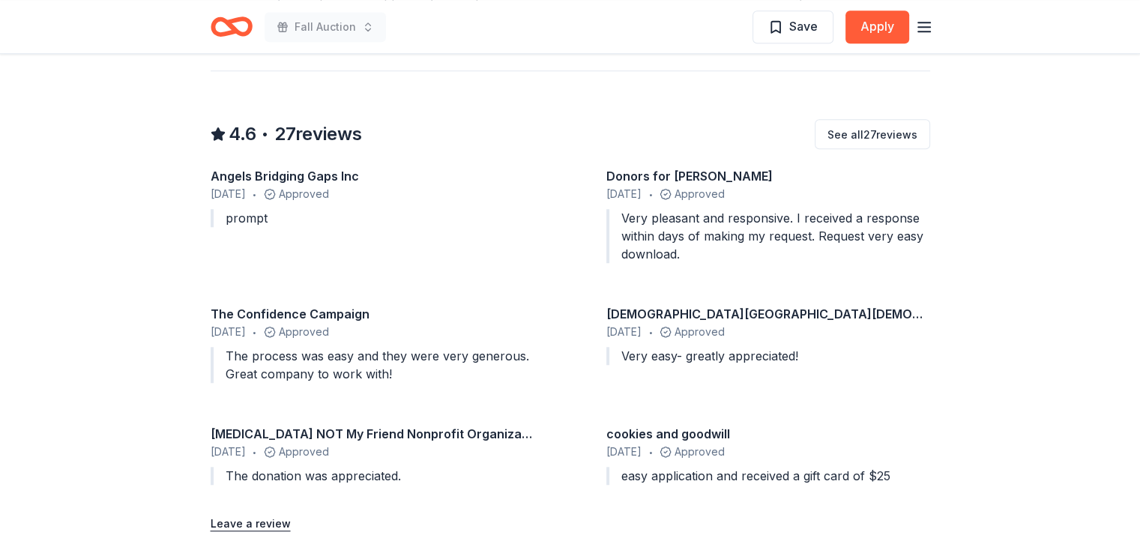
scroll to position [1349, 0]
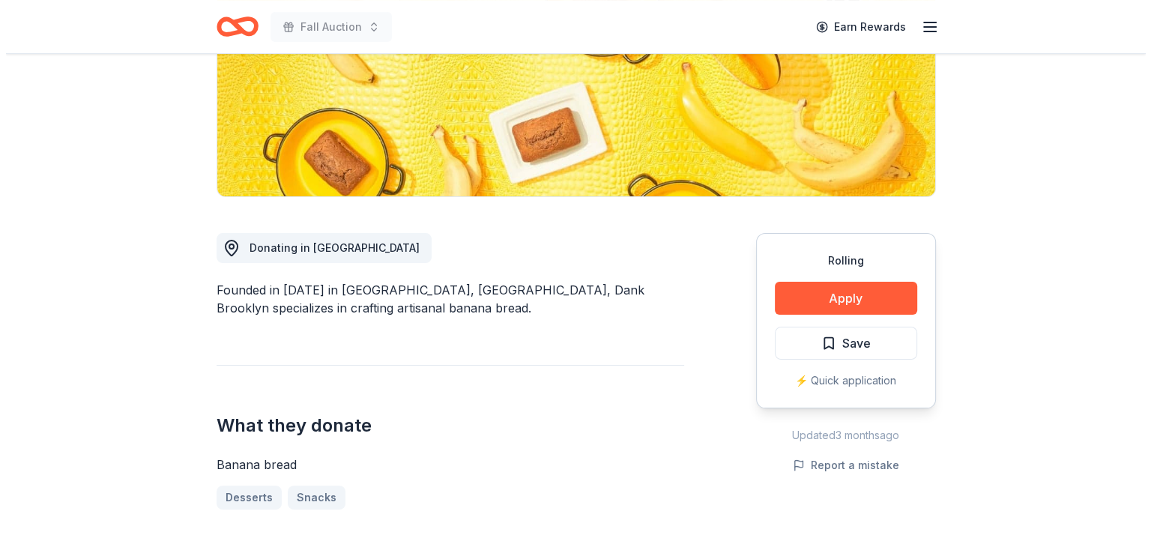
scroll to position [300, 0]
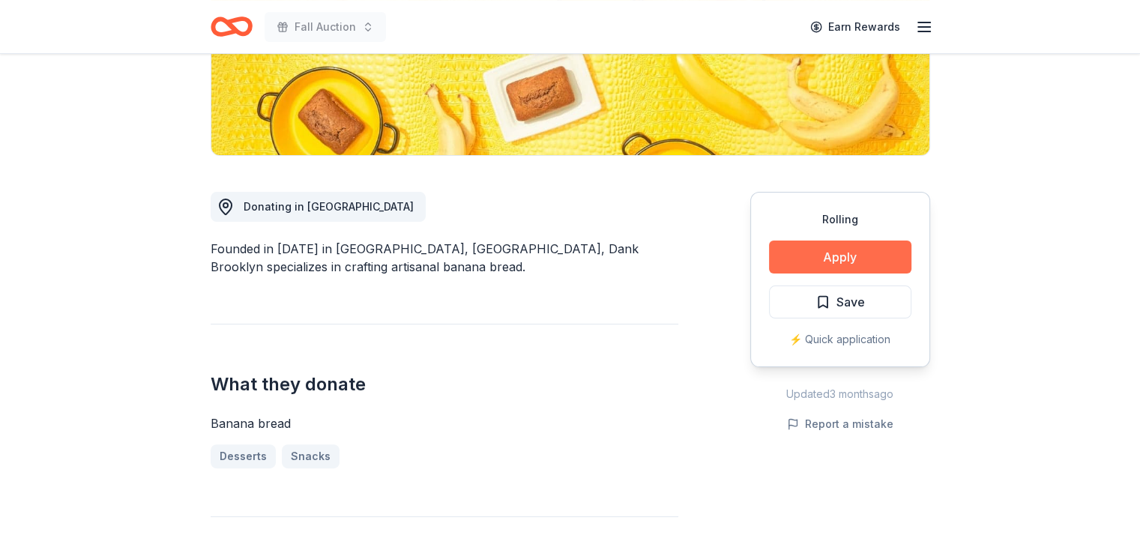
click at [804, 244] on button "Apply" at bounding box center [840, 257] width 142 height 33
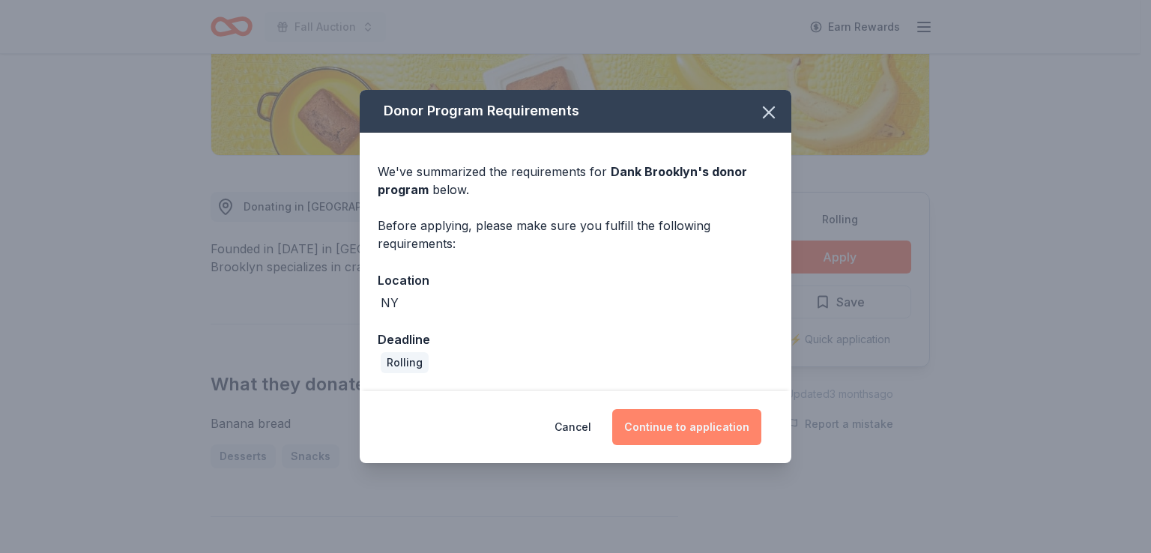
click at [664, 424] on button "Continue to application" at bounding box center [686, 427] width 149 height 36
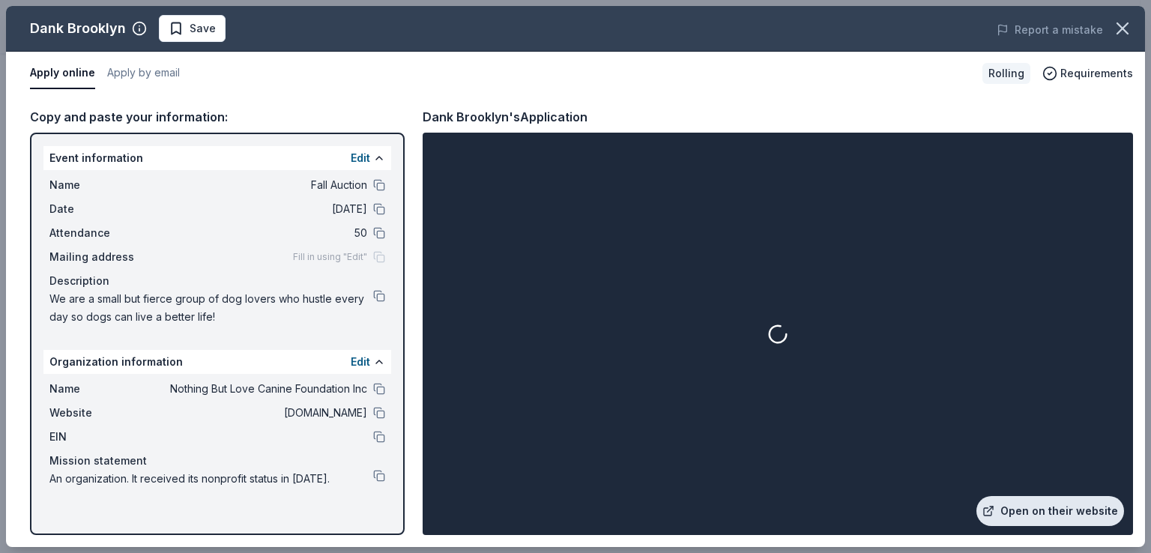
click at [1007, 503] on link "Open on their website" at bounding box center [1051, 511] width 148 height 30
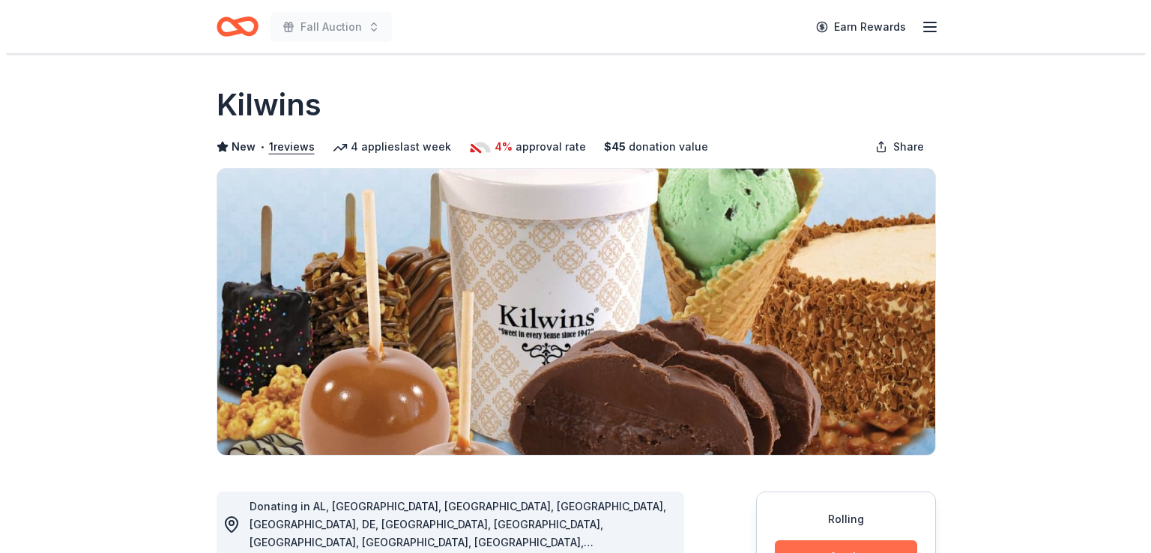
scroll to position [300, 0]
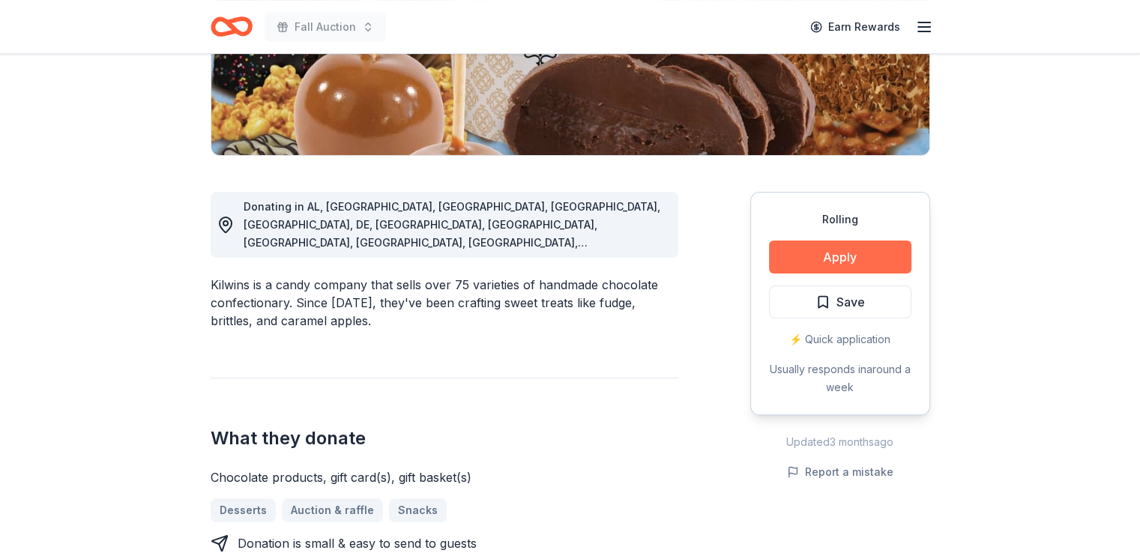
click at [805, 250] on button "Apply" at bounding box center [840, 257] width 142 height 33
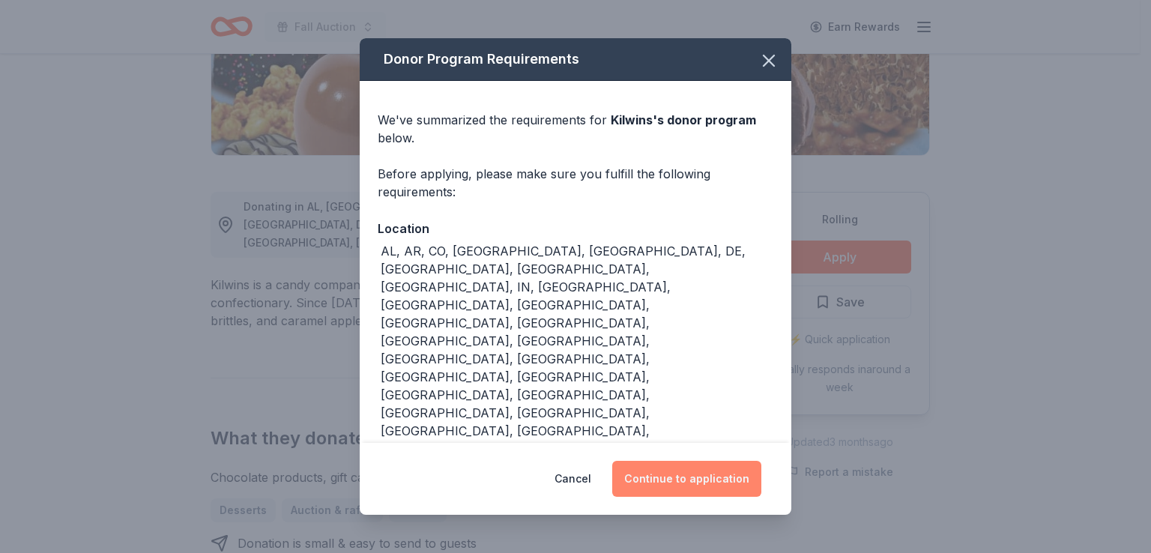
click at [660, 461] on button "Continue to application" at bounding box center [686, 479] width 149 height 36
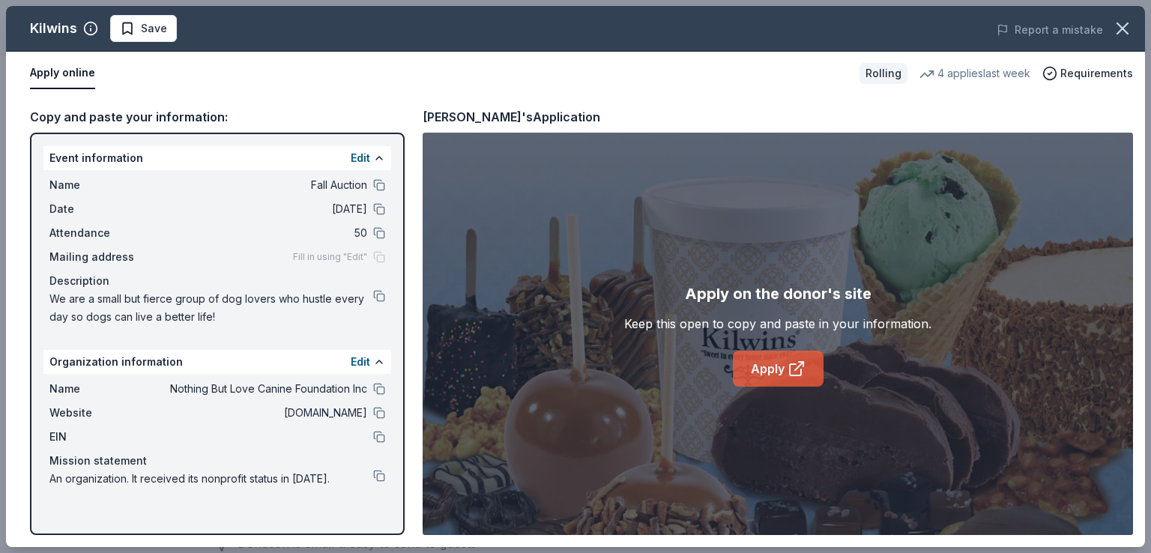
click at [777, 365] on link "Apply" at bounding box center [778, 369] width 91 height 36
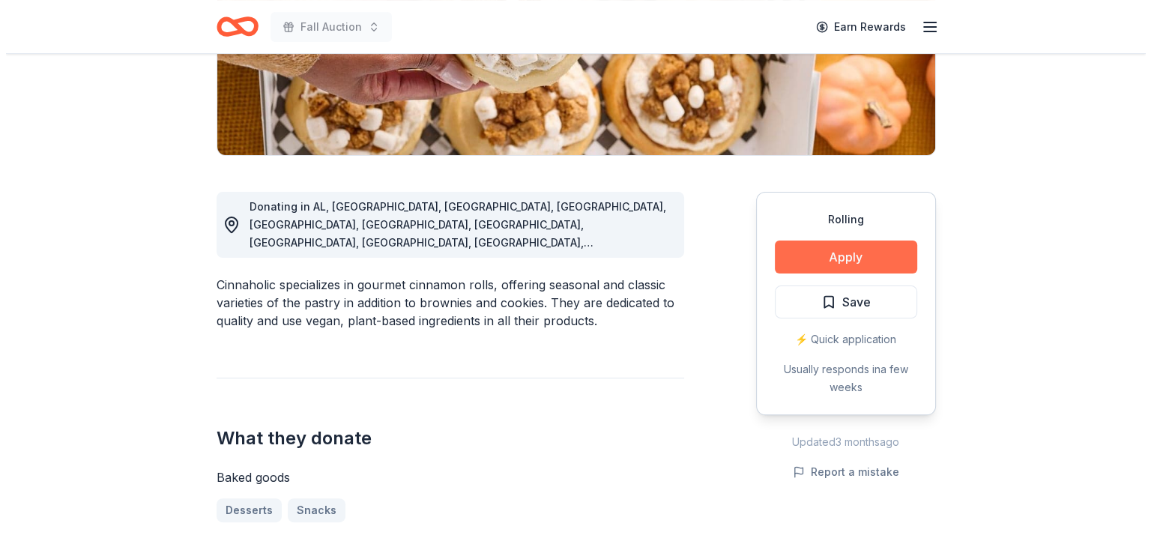
scroll to position [300, 0]
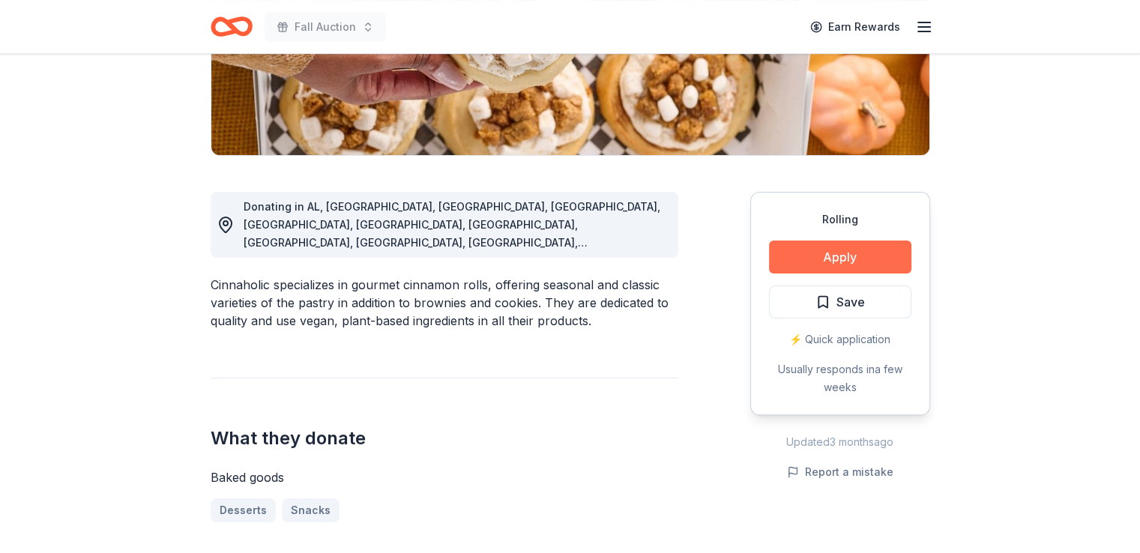
click at [816, 259] on button "Apply" at bounding box center [840, 257] width 142 height 33
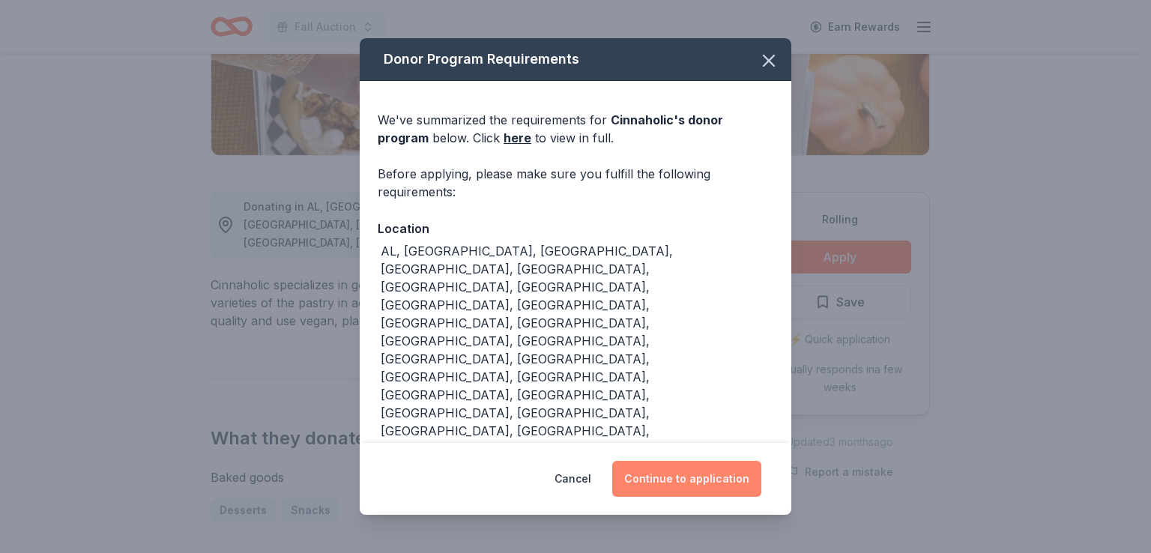
click at [679, 461] on button "Continue to application" at bounding box center [686, 479] width 149 height 36
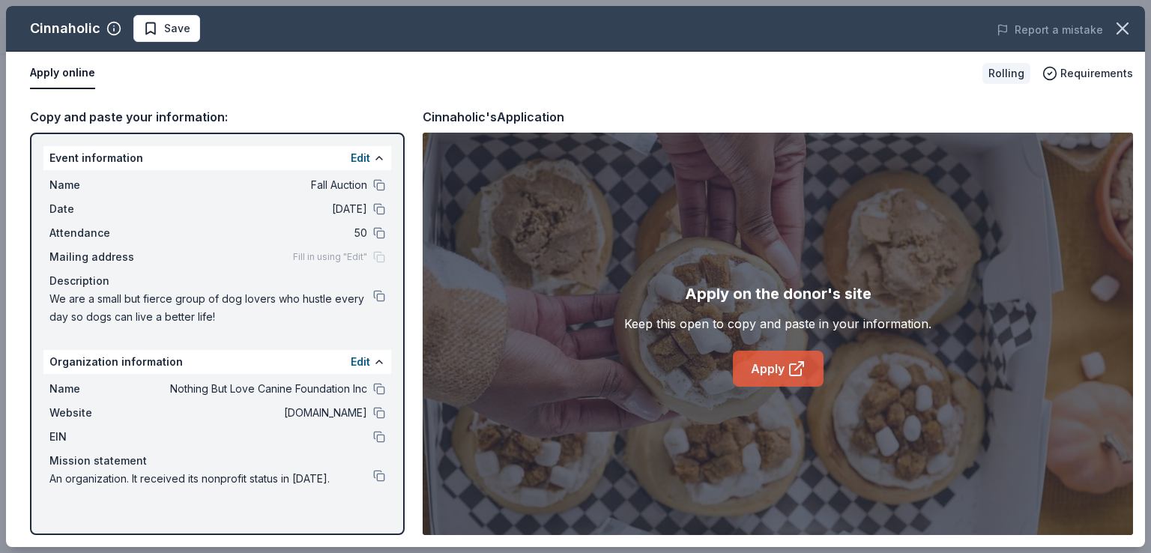
click at [774, 355] on link "Apply" at bounding box center [778, 369] width 91 height 36
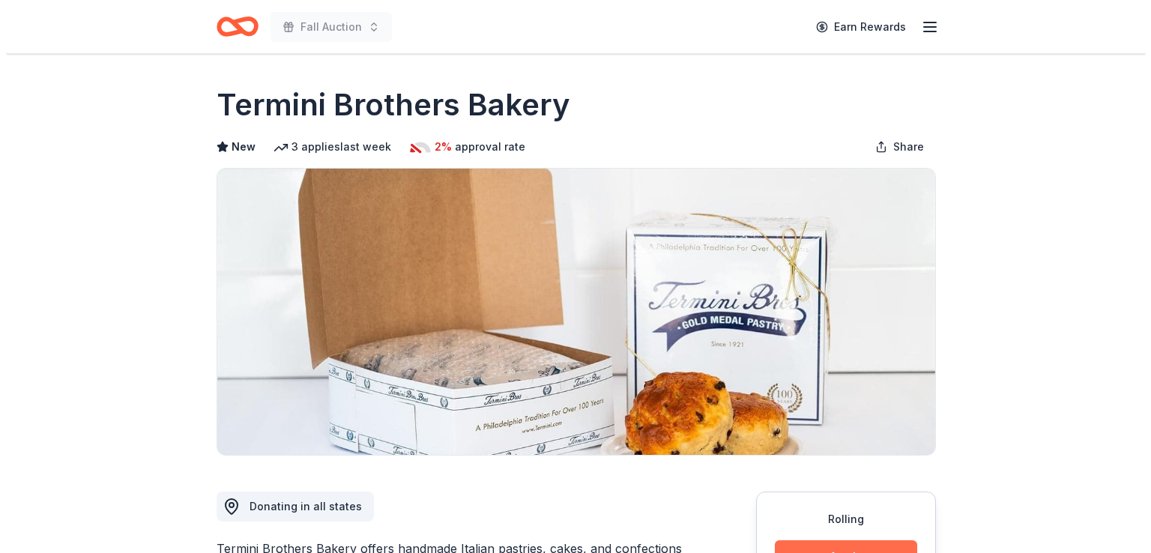
scroll to position [225, 0]
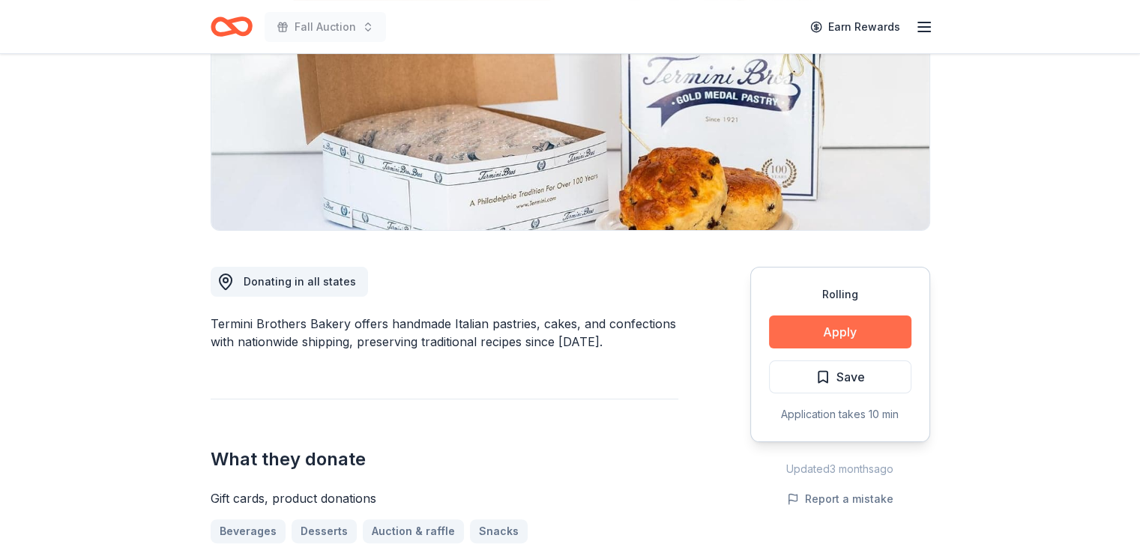
click at [834, 334] on button "Apply" at bounding box center [840, 332] width 142 height 33
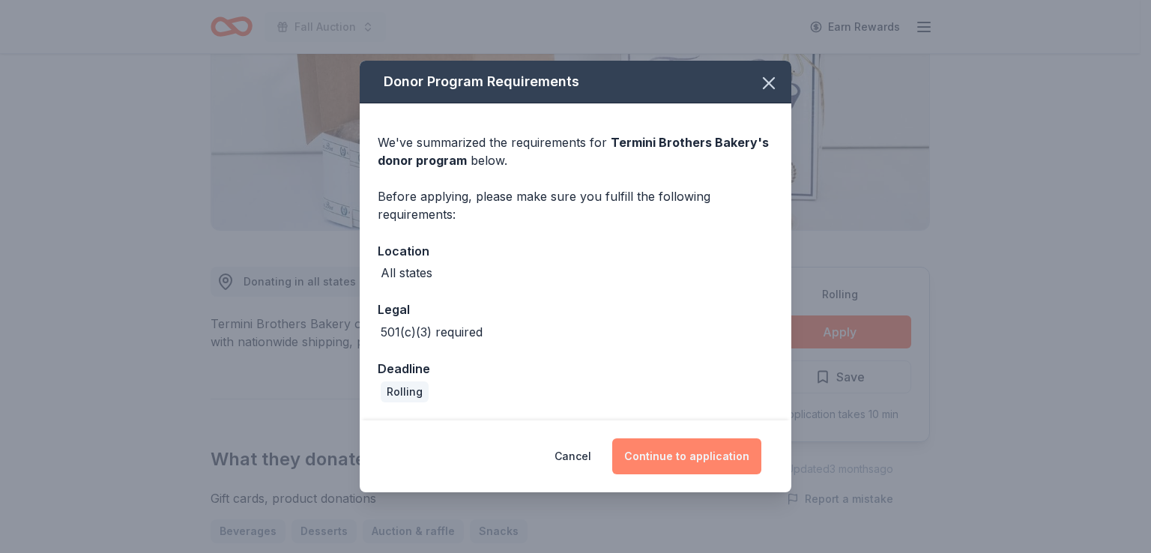
click at [720, 454] on button "Continue to application" at bounding box center [686, 457] width 149 height 36
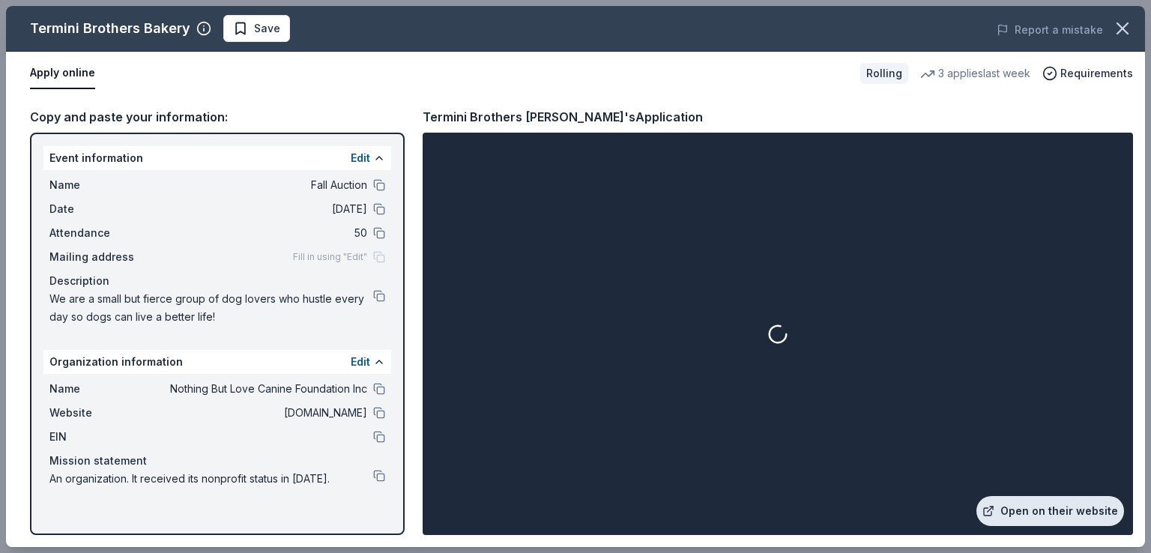
click at [1029, 516] on link "Open on their website" at bounding box center [1051, 511] width 148 height 30
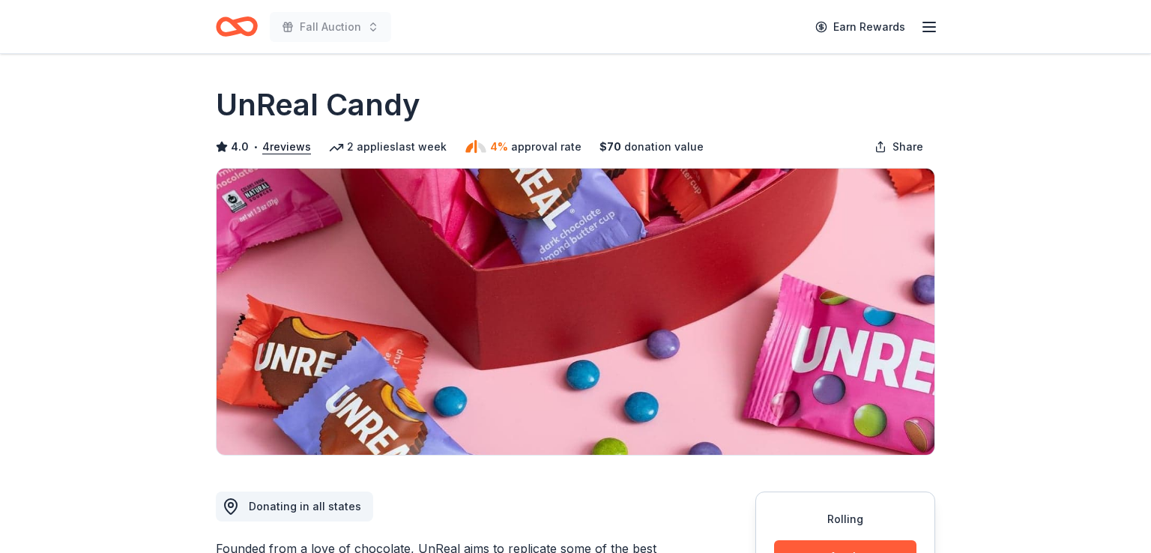
scroll to position [150, 0]
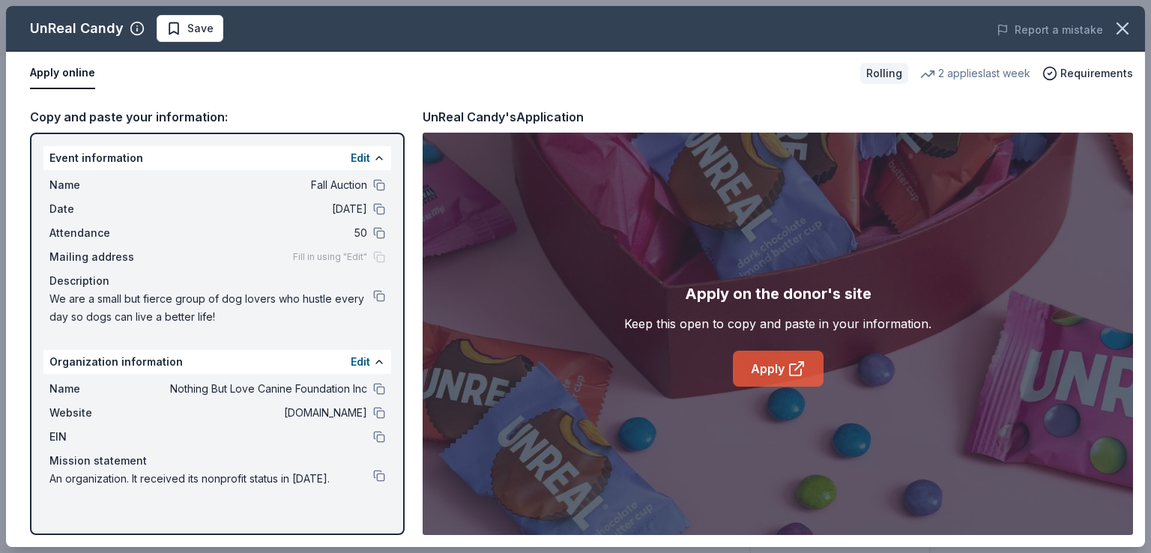
click at [790, 376] on icon at bounding box center [795, 369] width 11 height 11
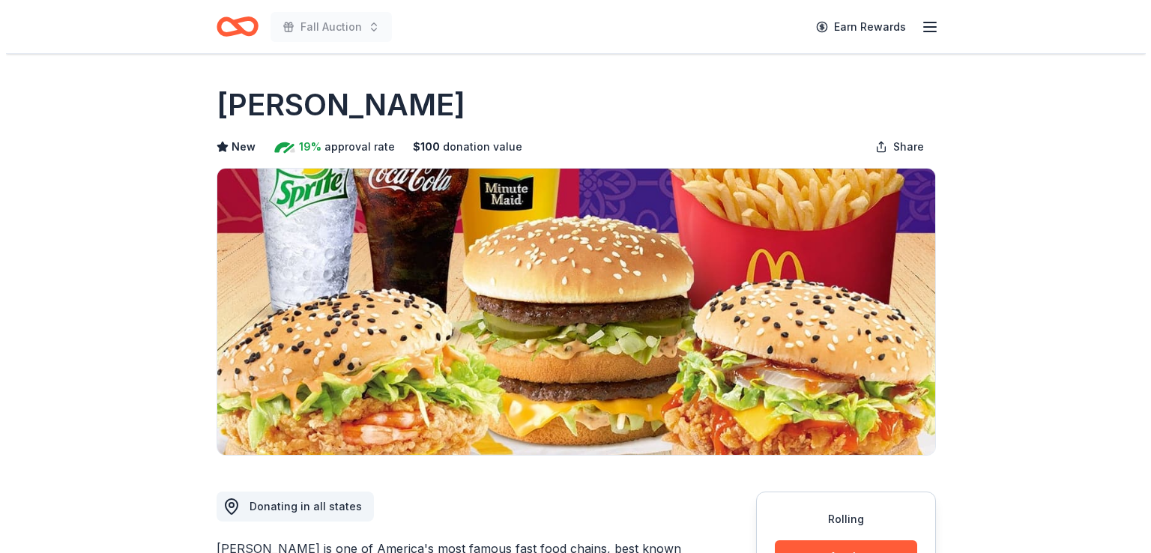
scroll to position [300, 0]
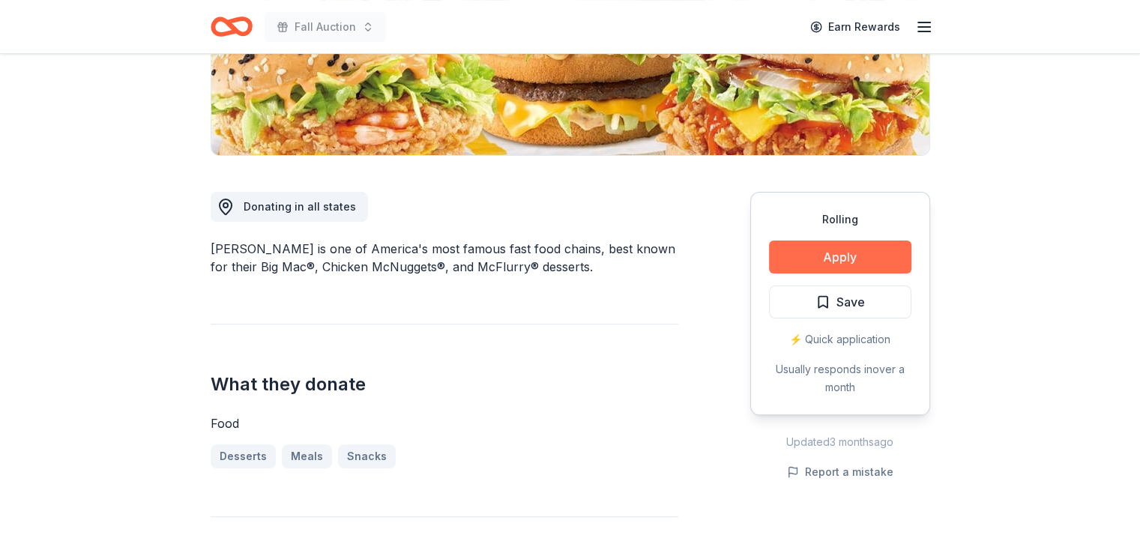
click at [817, 262] on button "Apply" at bounding box center [840, 257] width 142 height 33
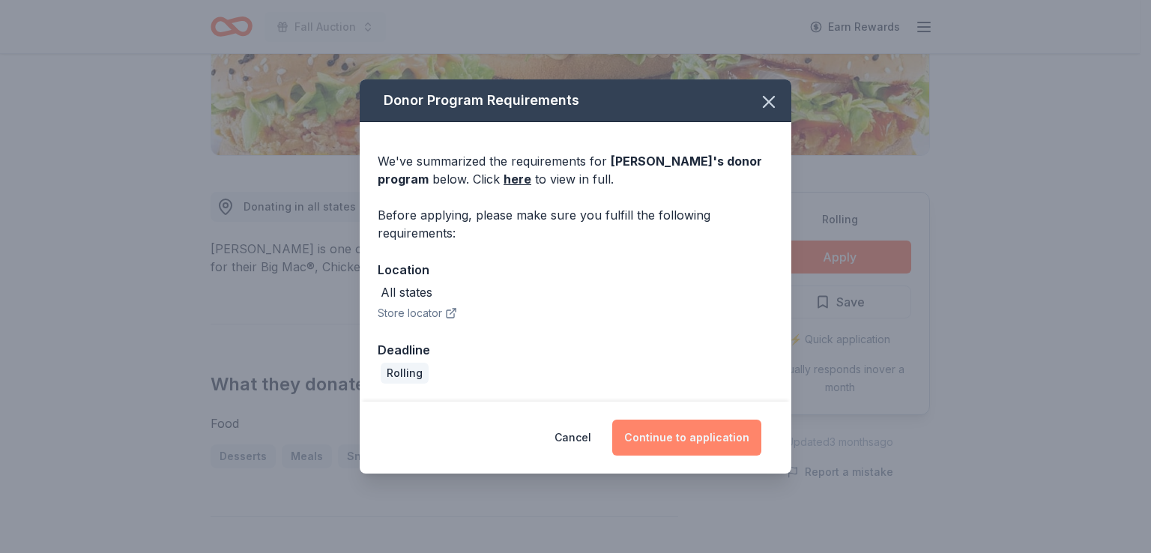
click at [691, 439] on button "Continue to application" at bounding box center [686, 438] width 149 height 36
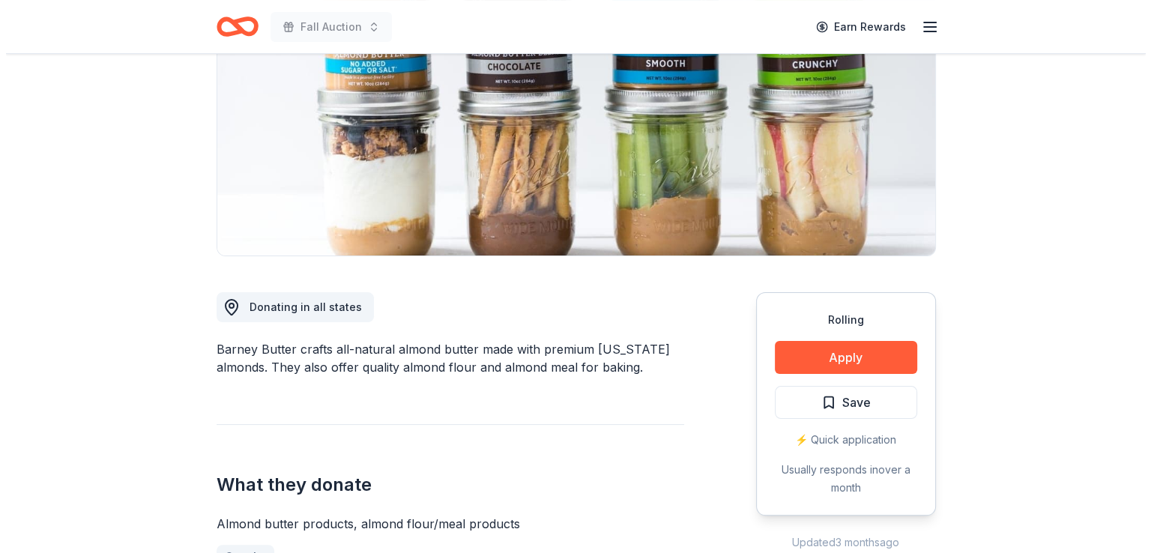
scroll to position [225, 0]
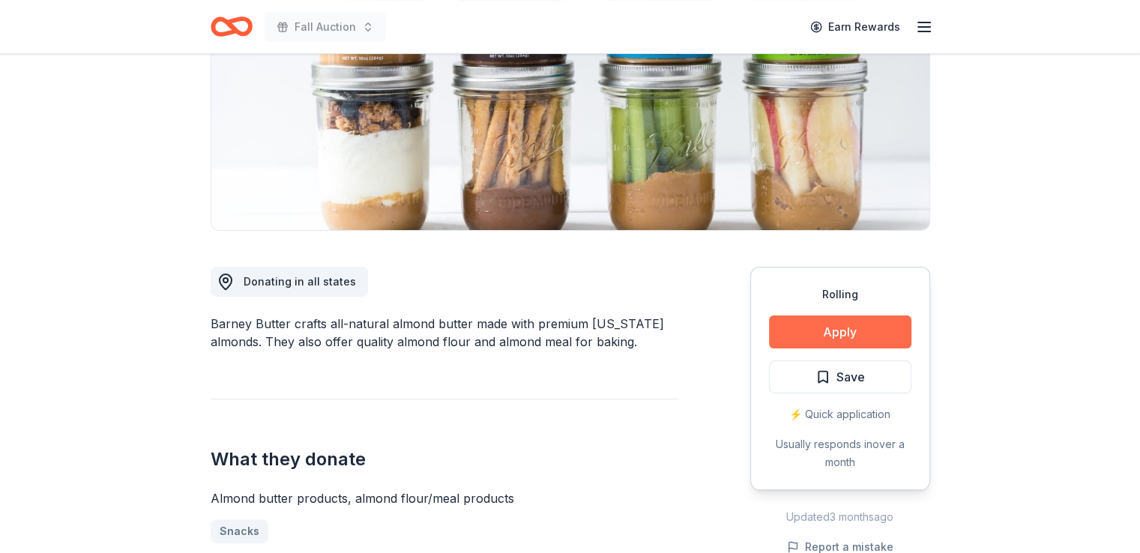
click at [794, 325] on button "Apply" at bounding box center [840, 332] width 142 height 33
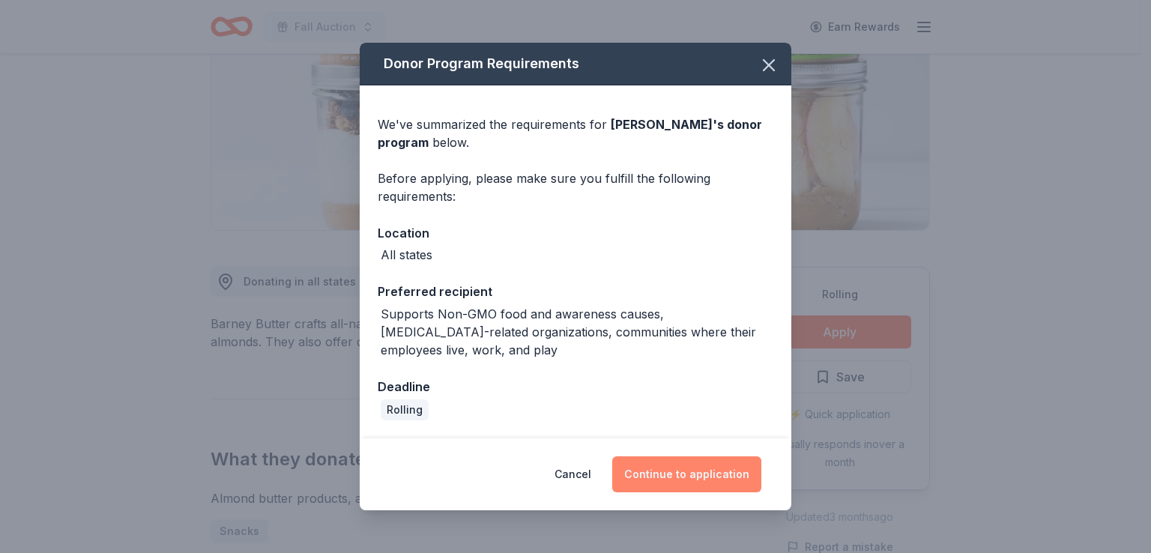
click at [672, 471] on button "Continue to application" at bounding box center [686, 475] width 149 height 36
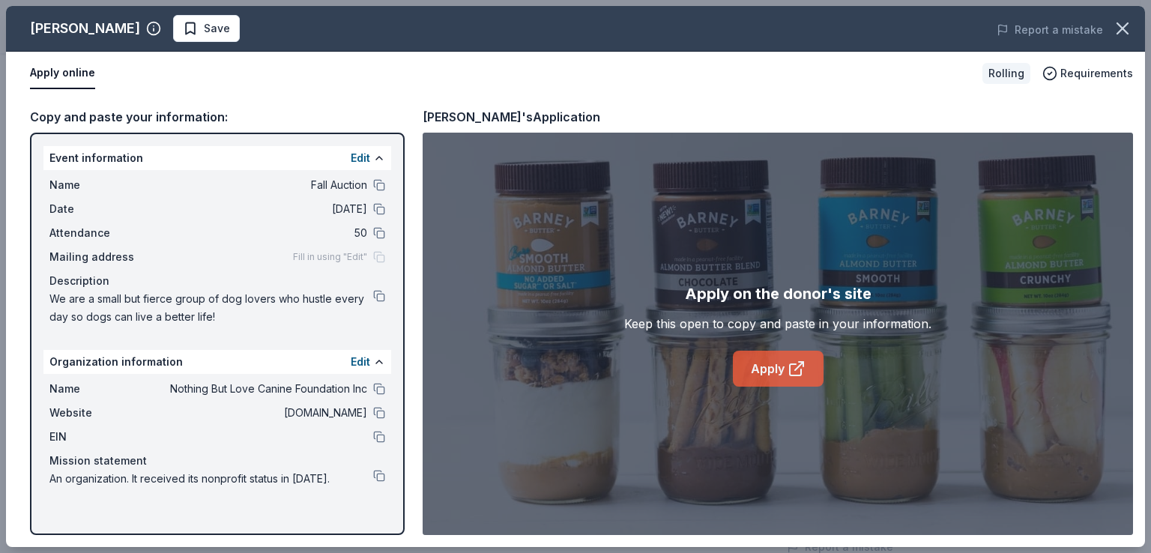
click at [750, 361] on link "Apply" at bounding box center [778, 369] width 91 height 36
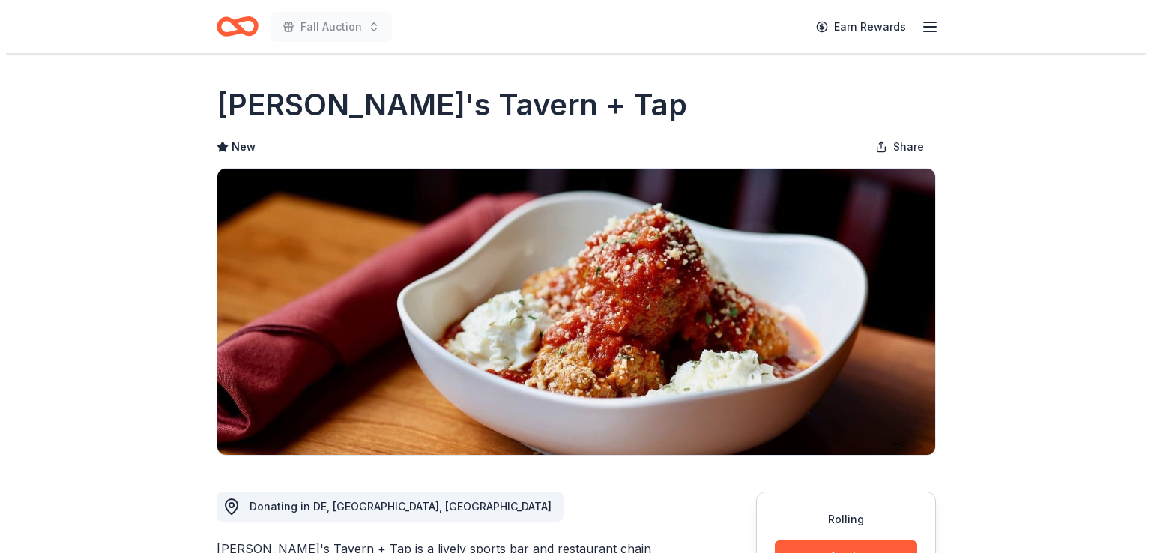
scroll to position [300, 0]
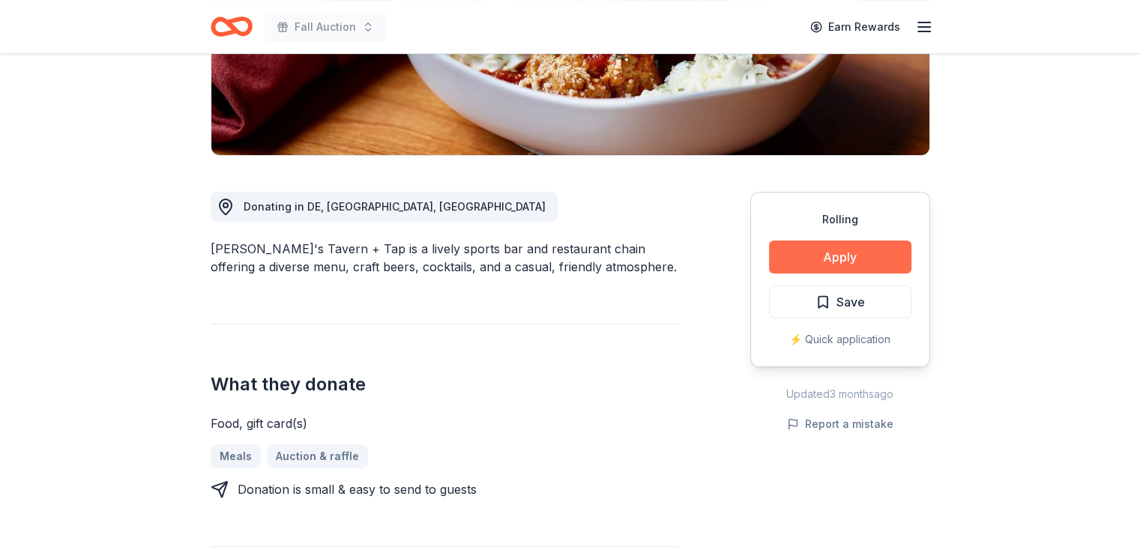
click at [832, 259] on button "Apply" at bounding box center [840, 257] width 142 height 33
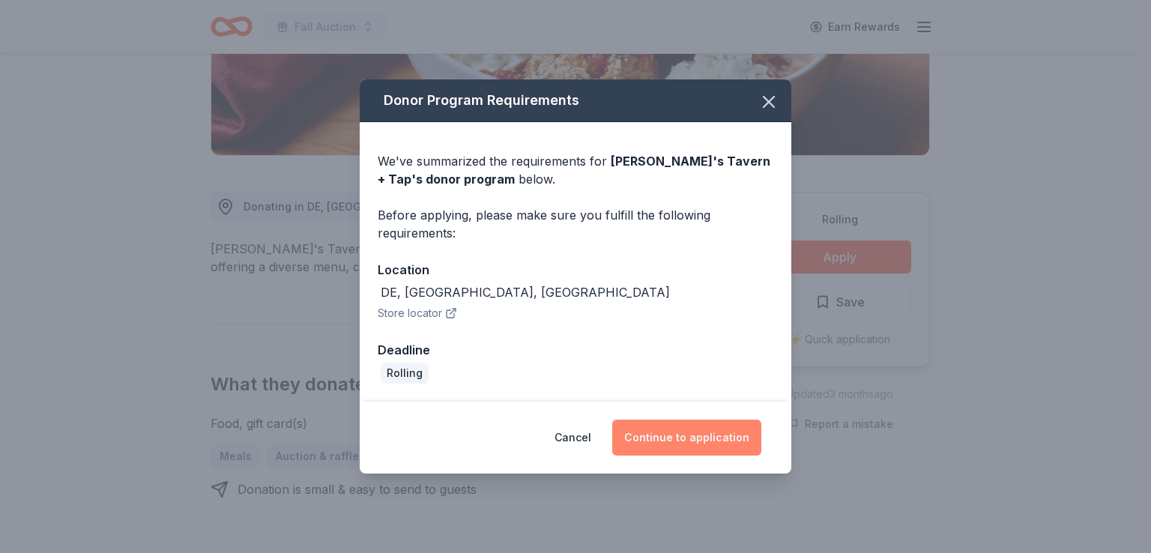
click at [705, 430] on button "Continue to application" at bounding box center [686, 438] width 149 height 36
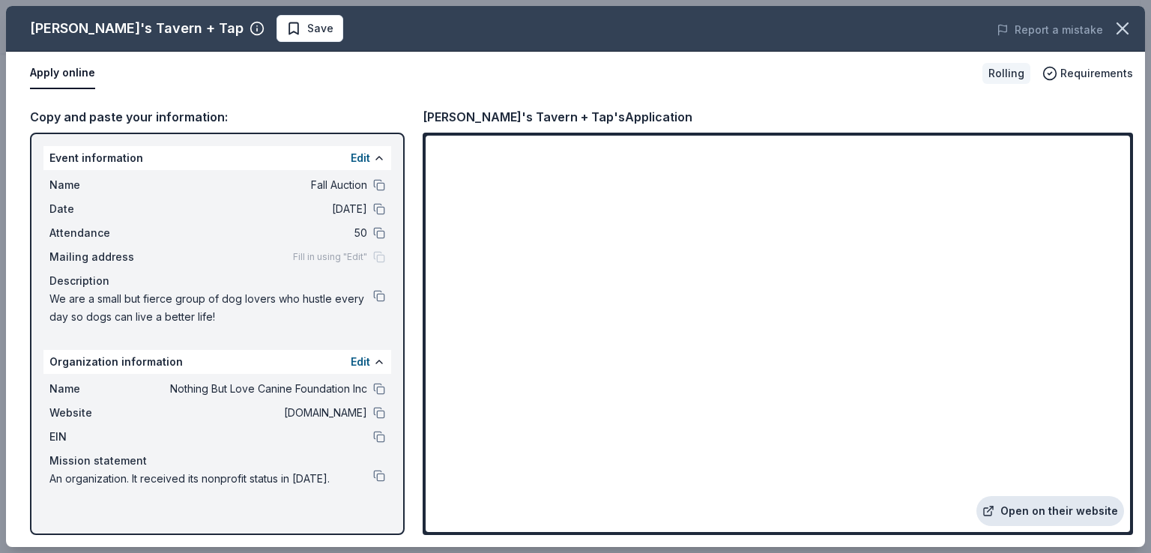
click at [1044, 508] on link "Open on their website" at bounding box center [1051, 511] width 148 height 30
